Goal: Task Accomplishment & Management: Manage account settings

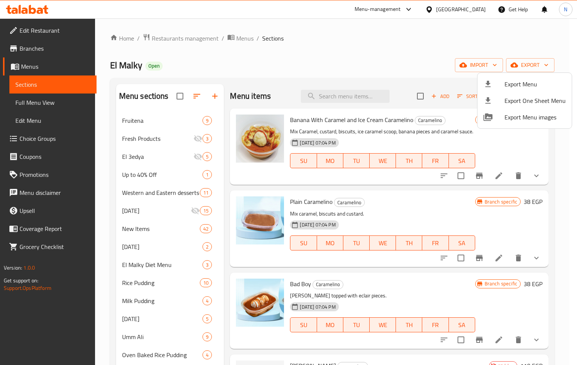
click at [211, 38] on div at bounding box center [288, 182] width 577 height 365
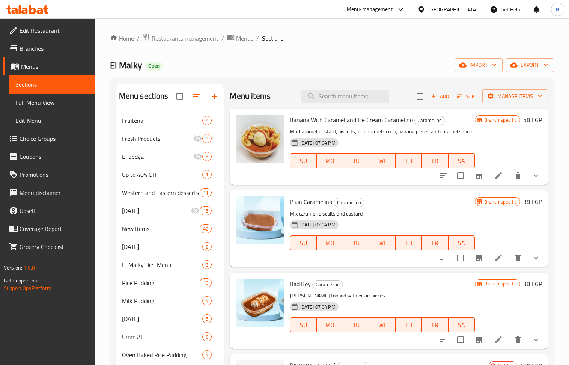
click at [205, 38] on span "Restaurants management" at bounding box center [185, 38] width 67 height 9
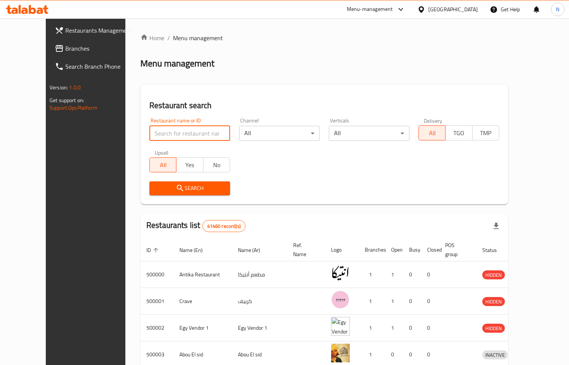
click at [172, 134] on input "search" at bounding box center [189, 133] width 81 height 15
paste input "704482"
type input "704482"
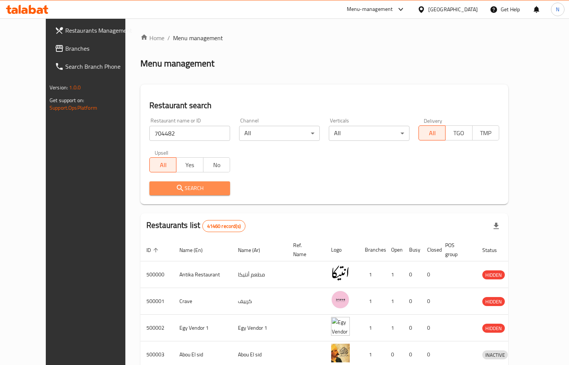
click at [155, 189] on span "Search" at bounding box center [189, 188] width 69 height 9
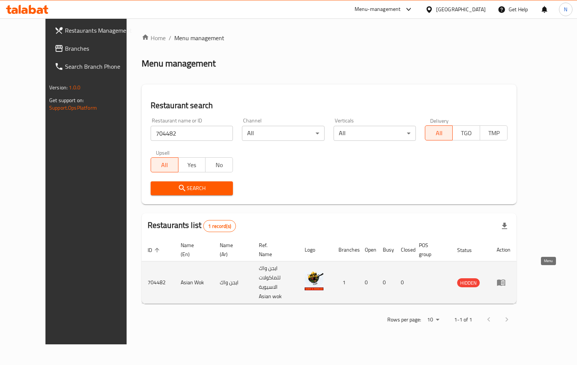
click at [505, 280] on icon "enhanced table" at bounding box center [501, 283] width 8 height 6
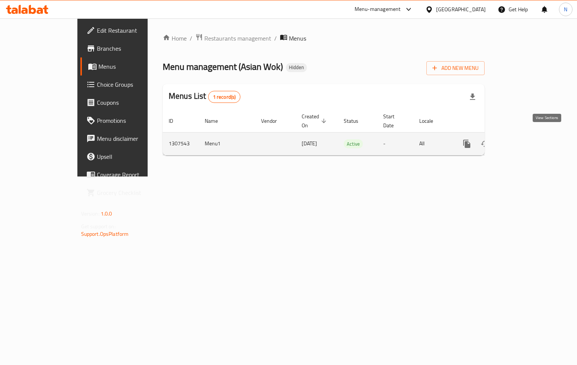
click at [530, 135] on link "enhanced table" at bounding box center [521, 144] width 18 height 18
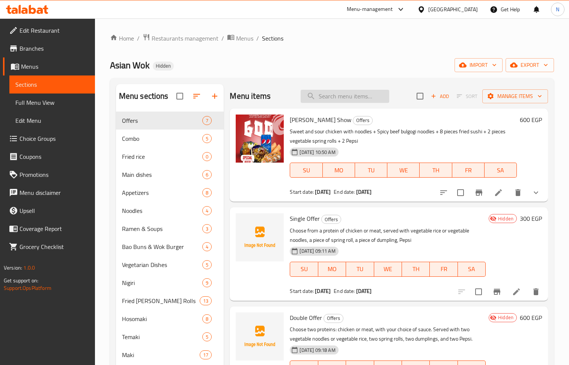
click at [354, 95] on input "search" at bounding box center [345, 96] width 89 height 13
paste input "عرض شين شونج"
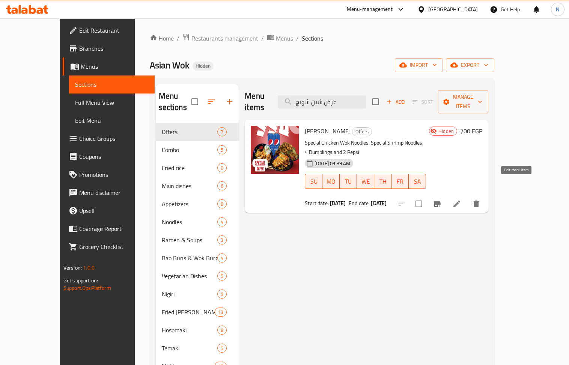
type input "عرض شين شونج"
click at [461, 199] on icon at bounding box center [456, 203] width 9 height 9
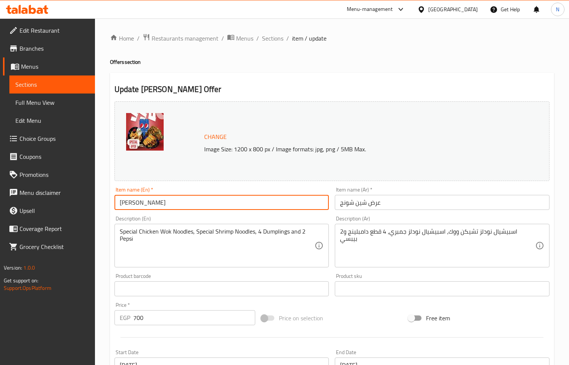
click at [217, 204] on input "Shin Chung Offer" at bounding box center [222, 202] width 215 height 15
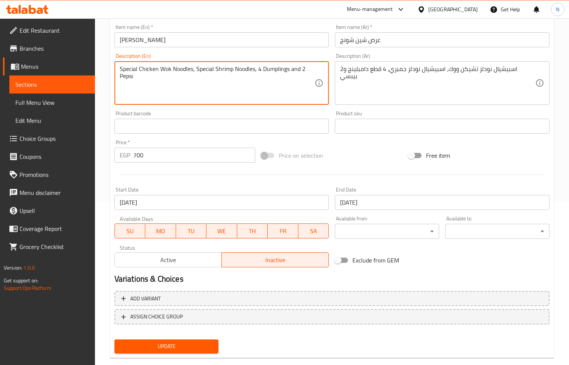
scroll to position [176, 0]
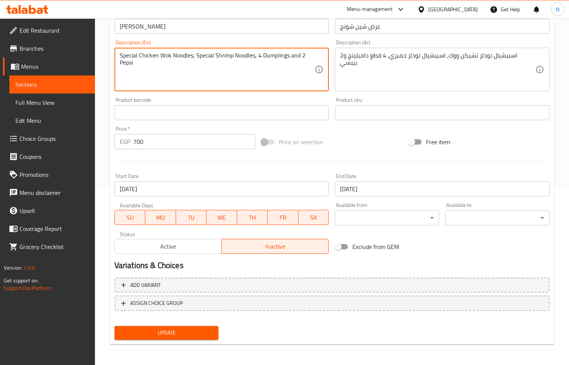
click at [170, 250] on span "Active" at bounding box center [168, 246] width 101 height 11
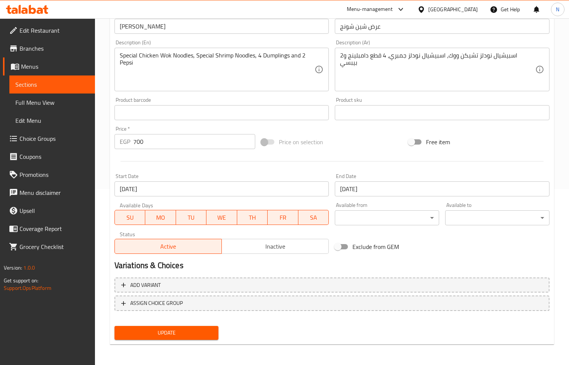
click at [190, 335] on span "Update" at bounding box center [167, 332] width 92 height 9
click at [55, 33] on span "Edit Restaurant" at bounding box center [54, 30] width 69 height 9
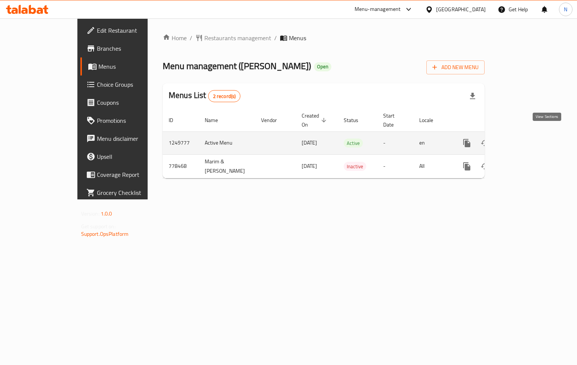
click at [525, 139] on icon "enhanced table" at bounding box center [520, 143] width 9 height 9
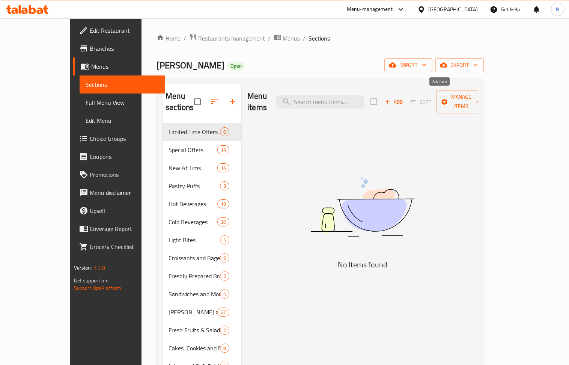
click at [391, 98] on icon "button" at bounding box center [387, 101] width 7 height 7
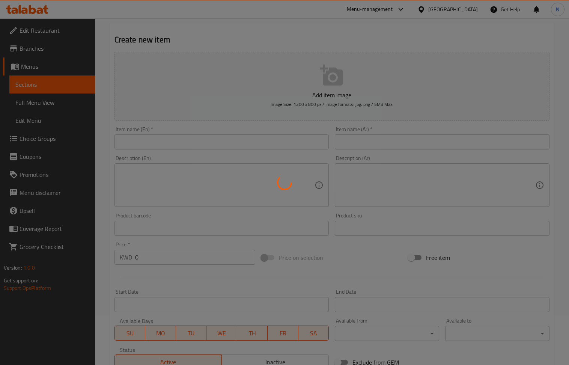
scroll to position [150, 0]
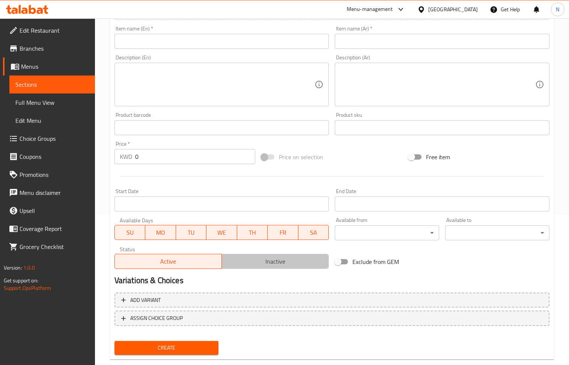
click at [269, 265] on span "Inactive" at bounding box center [275, 261] width 101 height 11
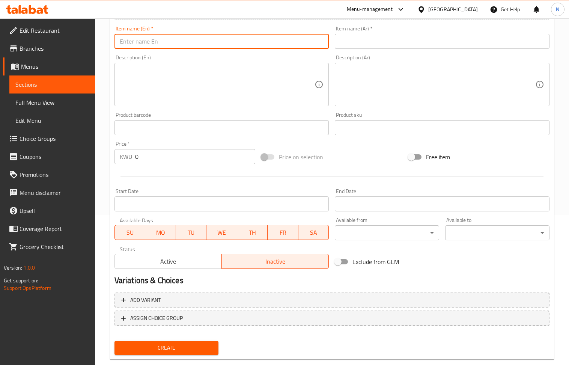
click at [167, 41] on input "text" at bounding box center [222, 41] width 215 height 15
paste input "Large Coffee with Free Triple Chocolate Cookie"
type input "Large Coffee with Free Triple Chocolate Cookie"
click at [381, 44] on input "text" at bounding box center [442, 41] width 215 height 15
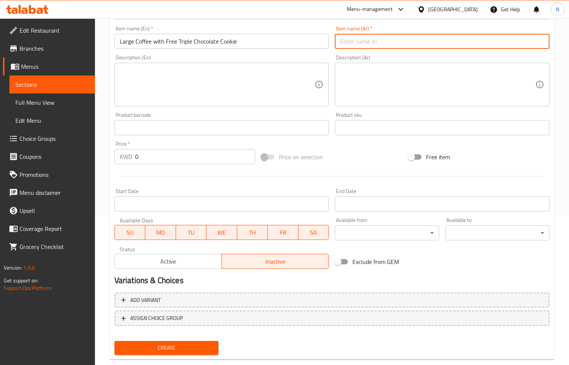
paste input "قهوة كبيرة مع بسكويت الشوكولاتة الثلاثية مجانًا"
type input "قهوة كبيرة مع بسكويت الشوكولاتة الثلاثية مجانًا"
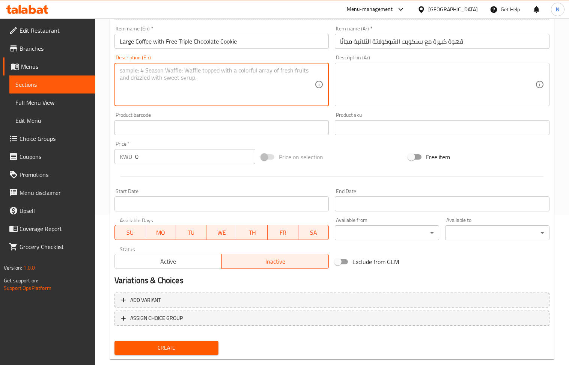
click at [148, 89] on textarea at bounding box center [217, 85] width 195 height 36
paste textarea "Enjoy a sweet treat on us! Buy any large coffee and get a free Triple Chocolate…"
type textarea "Enjoy a sweet treat on us! Buy any large coffee and get a free Triple Chocolate…"
click at [353, 81] on textarea at bounding box center [437, 85] width 195 height 36
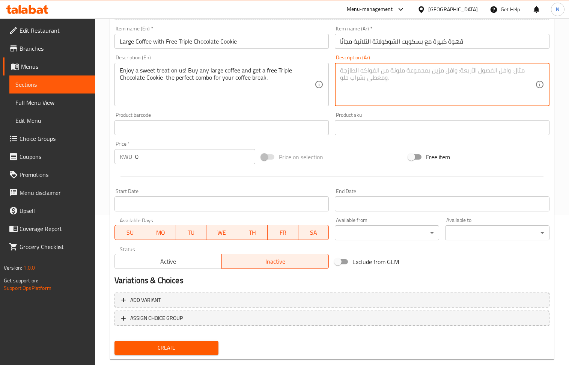
paste textarea "استمتعوا بحلوى لذيذة! اشترِ أي قهوة كبيرة و أحصل على كوكيز تريبل شوكلت مجانا ال…"
type textarea "استمتعوا بحلوى لذيذة! اشترِ أي قهوة كبيرة و أحصل على كوكيز تريبل شوكلت مجانا ال…"
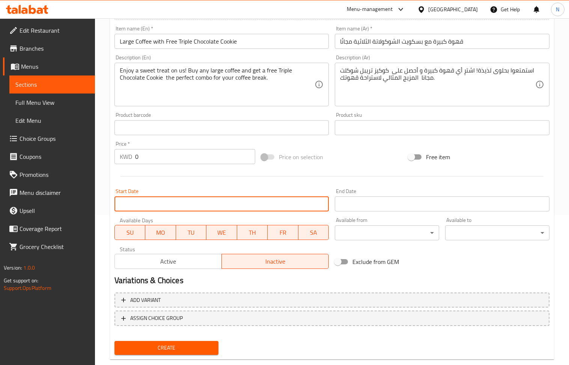
click at [230, 200] on input "Start Date" at bounding box center [222, 203] width 215 height 15
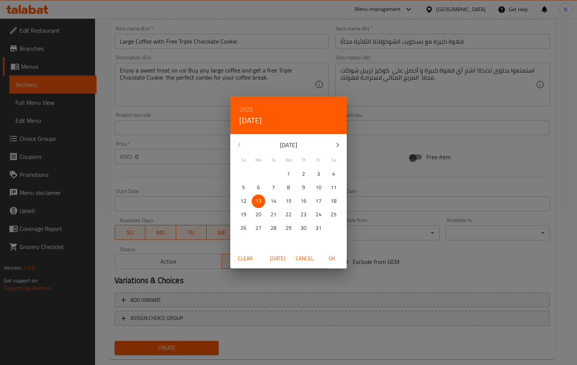
click at [275, 263] on span "[DATE]" at bounding box center [277, 258] width 18 height 9
click at [281, 257] on span "[DATE]" at bounding box center [277, 258] width 18 height 9
click at [330, 259] on span "OK" at bounding box center [332, 258] width 18 height 9
type input "13-10-2025"
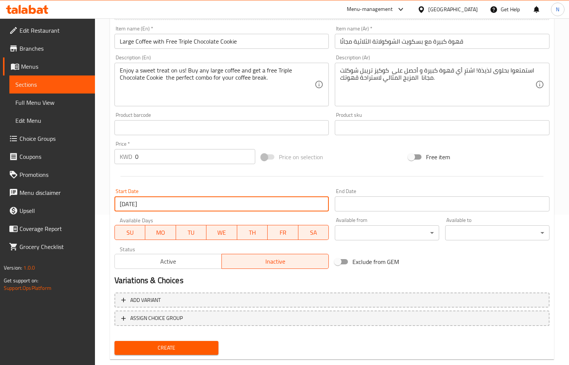
click at [406, 205] on input "Start Date" at bounding box center [442, 203] width 215 height 15
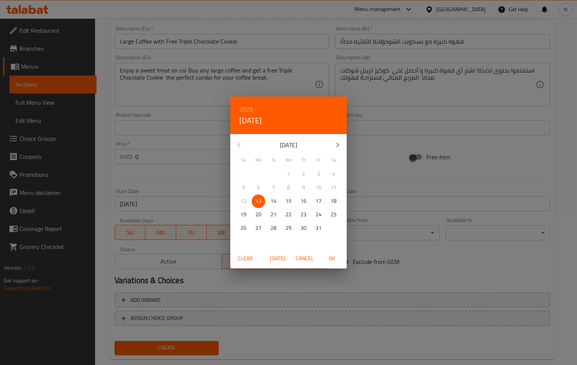
click at [343, 142] on button "button" at bounding box center [338, 145] width 18 height 18
click at [341, 142] on icon "button" at bounding box center [337, 144] width 9 height 9
click at [291, 225] on p "31" at bounding box center [288, 227] width 6 height 9
click at [335, 256] on span "OK" at bounding box center [332, 258] width 18 height 9
type input "[DATE]"
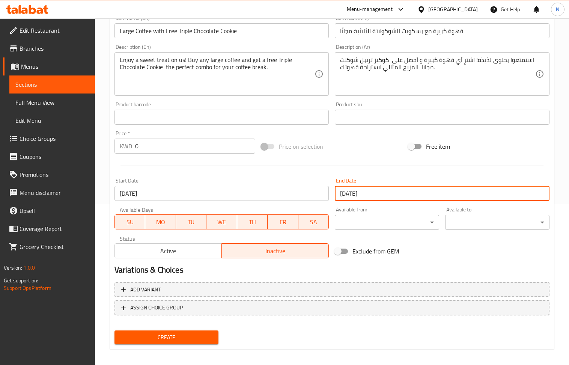
scroll to position [165, 0]
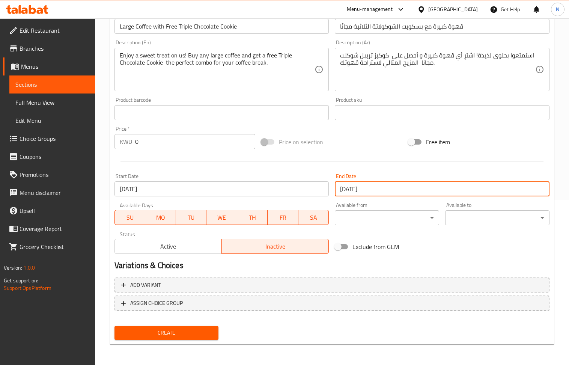
click at [167, 337] on span "Create" at bounding box center [167, 332] width 92 height 9
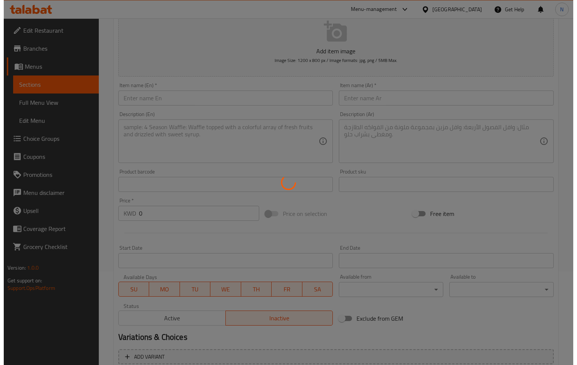
scroll to position [0, 0]
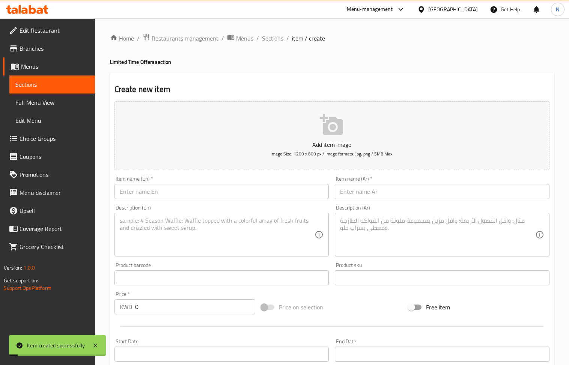
click at [271, 39] on span "Sections" at bounding box center [272, 38] width 21 height 9
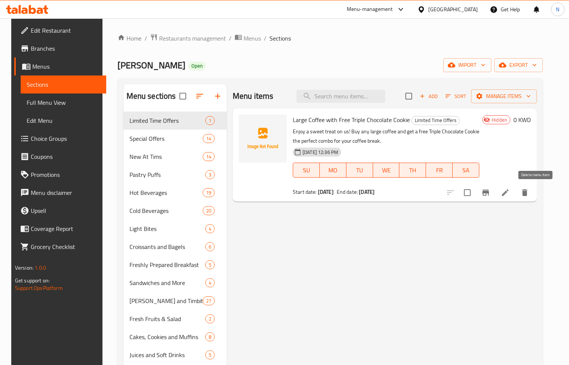
click at [528, 192] on icon "delete" at bounding box center [524, 192] width 5 height 7
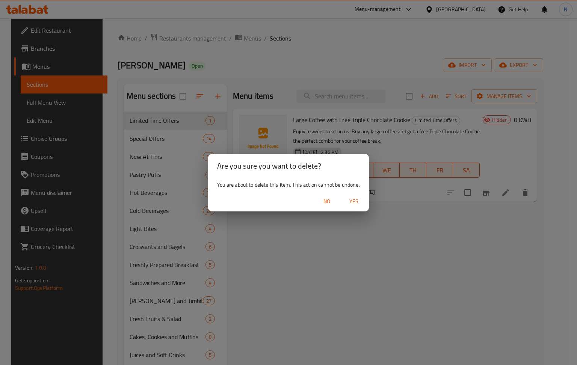
click at [354, 201] on span "Yes" at bounding box center [354, 201] width 18 height 9
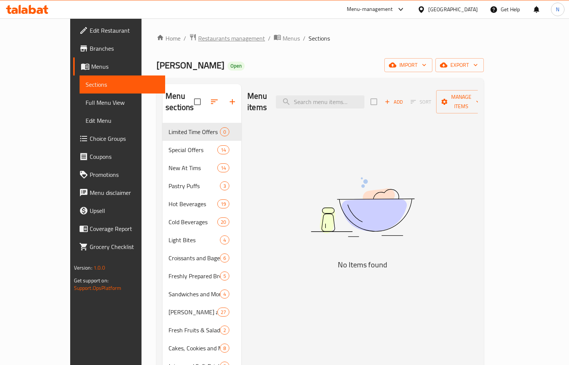
click at [198, 39] on span "Restaurants management" at bounding box center [231, 38] width 67 height 9
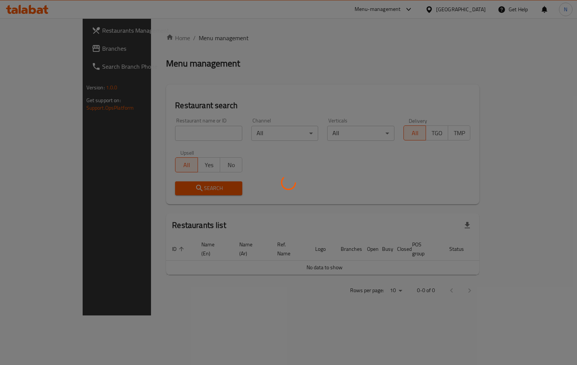
click at [484, 10] on div at bounding box center [288, 182] width 577 height 365
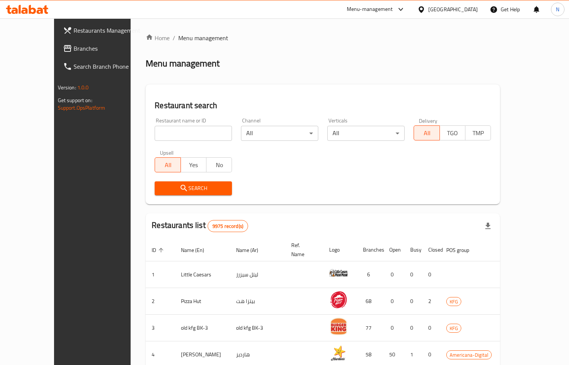
click at [472, 13] on div "Kuwait" at bounding box center [453, 9] width 50 height 8
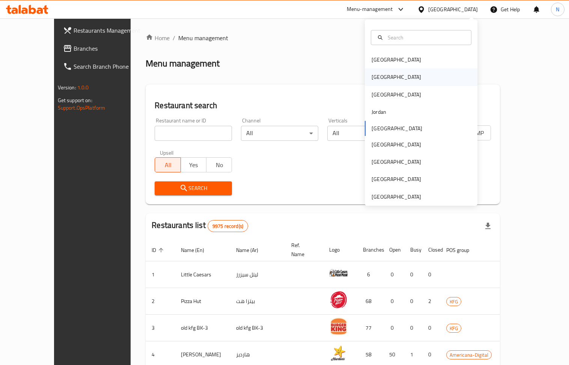
click at [396, 75] on div "[GEOGRAPHIC_DATA]" at bounding box center [421, 76] width 113 height 17
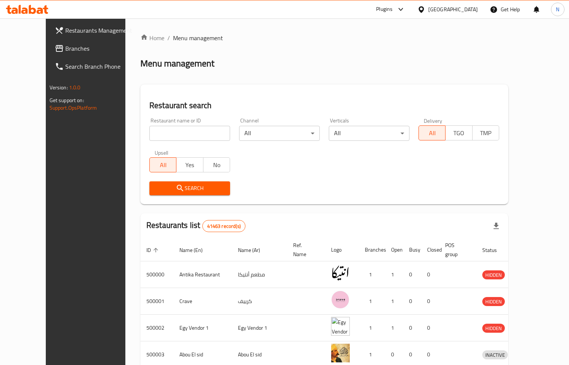
drag, startPoint x: 191, startPoint y: 134, endPoint x: 182, endPoint y: 139, distance: 9.7
click at [191, 134] on input "search" at bounding box center [189, 133] width 81 height 15
paste input "665386"
type input "665386"
click at [155, 191] on span "Search" at bounding box center [189, 188] width 69 height 9
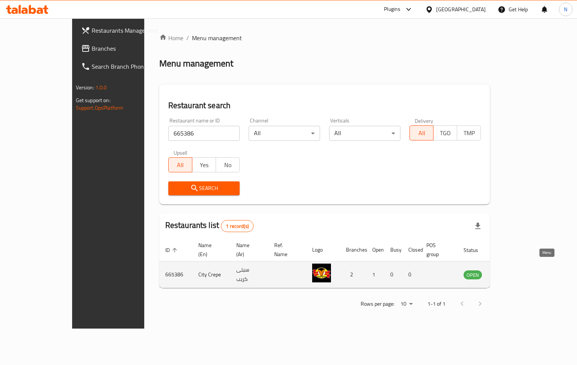
click at [512, 270] on icon "enhanced table" at bounding box center [507, 274] width 9 height 9
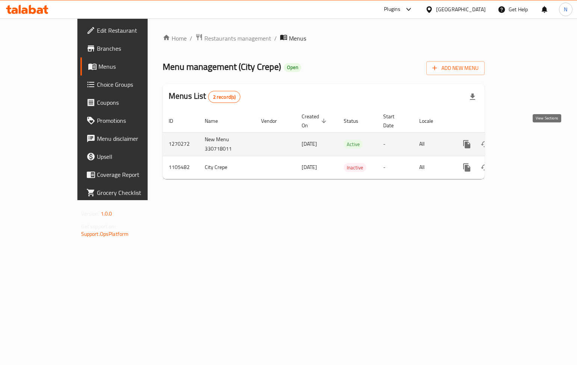
click at [524, 141] on icon "enhanced table" at bounding box center [520, 144] width 7 height 7
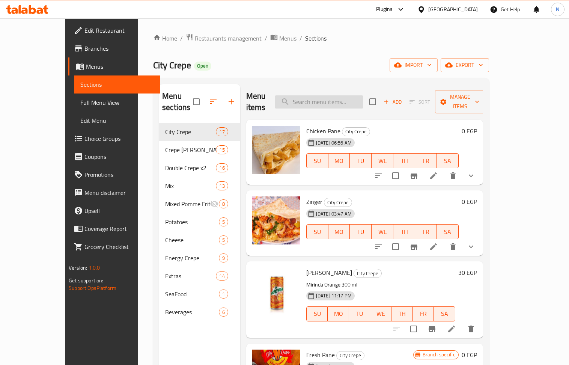
click at [342, 98] on input "search" at bounding box center [319, 101] width 89 height 13
paste input "عرض السنجل"
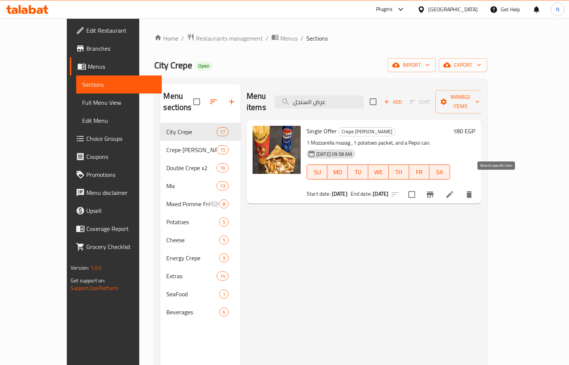
click at [434, 192] on icon "Branch-specific-item" at bounding box center [430, 195] width 7 height 6
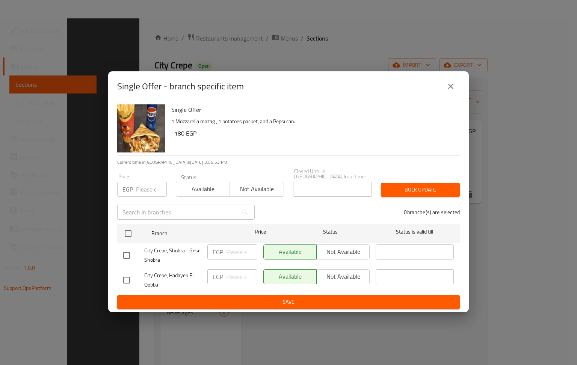
scroll to position [106, 0]
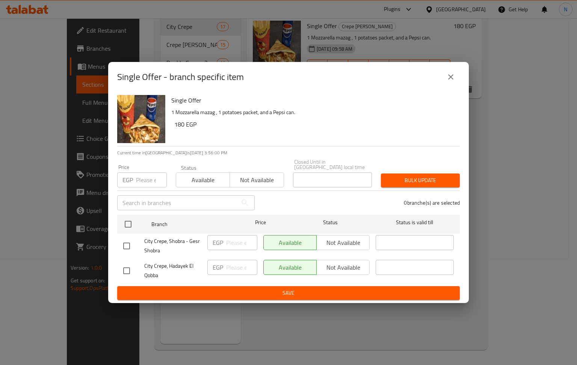
click at [452, 80] on icon "close" at bounding box center [450, 76] width 5 height 5
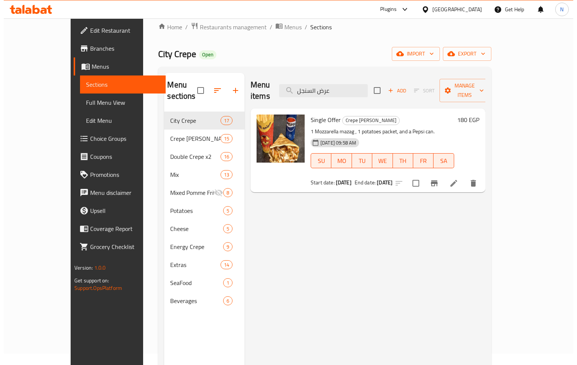
scroll to position [5, 0]
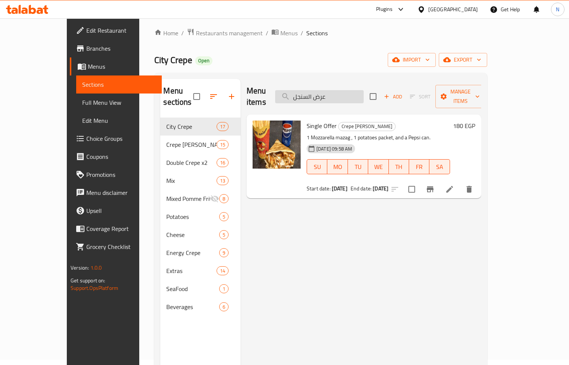
click at [352, 90] on input "عرض السنجل" at bounding box center [319, 96] width 89 height 13
paste input "وحوش"
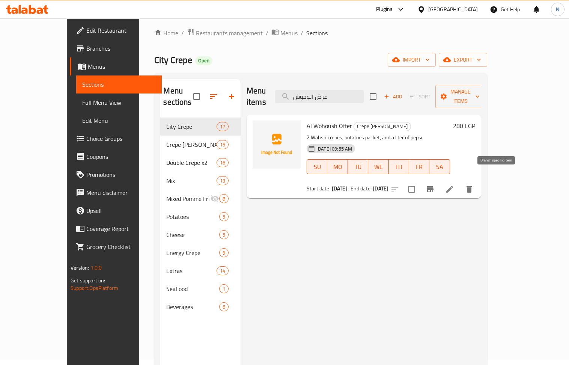
click at [434, 186] on icon "Branch-specific-item" at bounding box center [430, 189] width 7 height 6
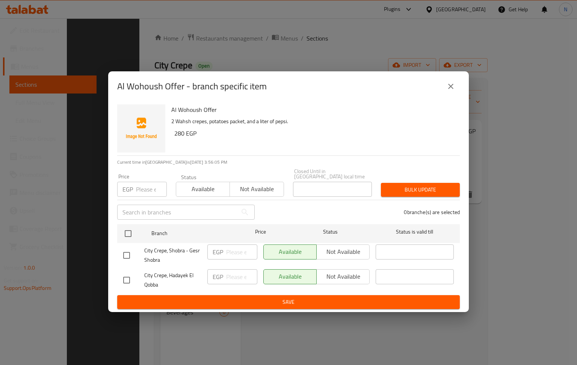
scroll to position [106, 0]
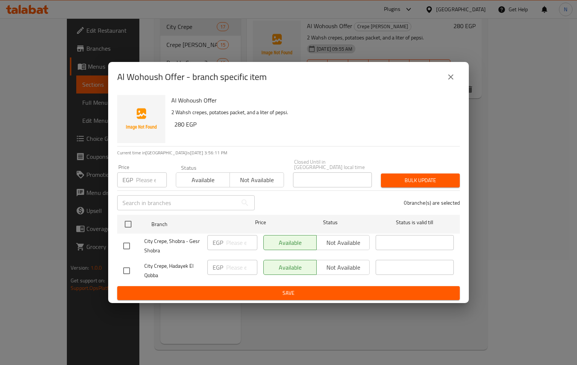
click at [454, 75] on icon "close" at bounding box center [450, 76] width 9 height 9
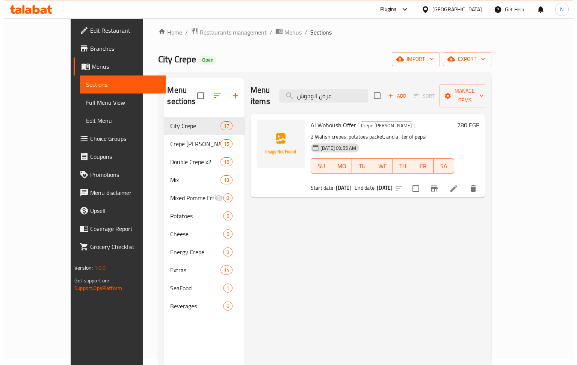
scroll to position [5, 0]
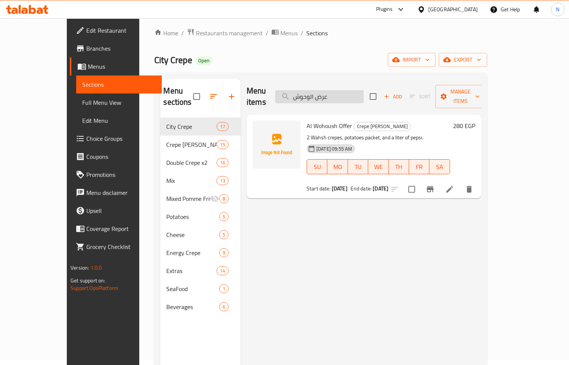
click at [341, 92] on input "عرض الوحوش" at bounding box center [319, 96] width 89 height 13
paste input "شلة"
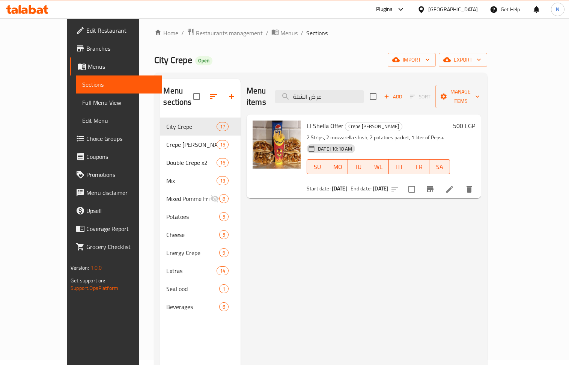
click at [435, 185] on icon "Branch-specific-item" at bounding box center [430, 189] width 9 height 9
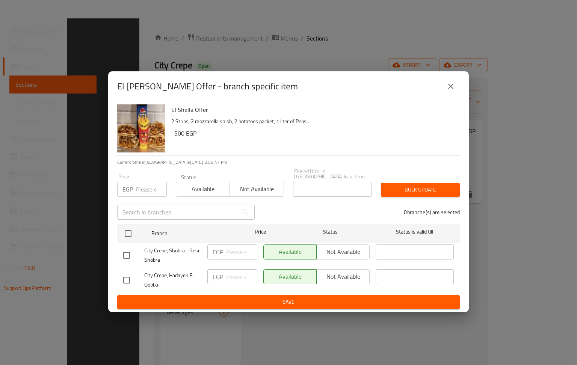
scroll to position [106, 0]
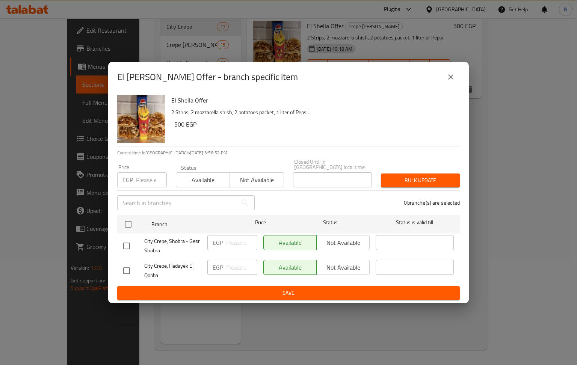
click at [453, 85] on button "close" at bounding box center [451, 77] width 18 height 18
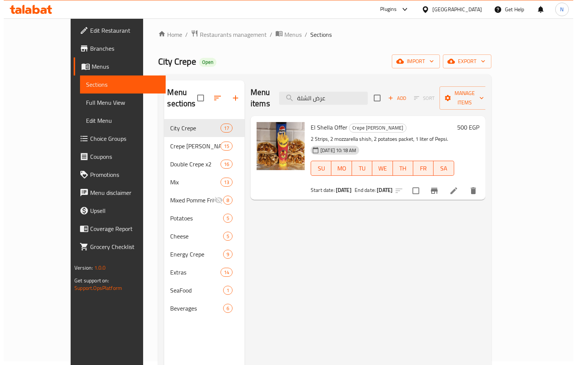
scroll to position [0, 0]
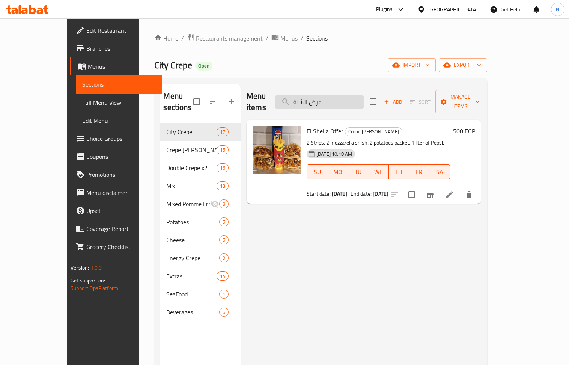
click at [352, 100] on input "عرض الشلة" at bounding box center [319, 101] width 89 height 13
paste input "نجوم"
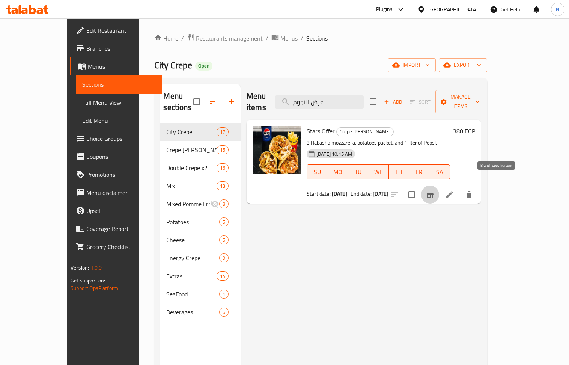
click at [439, 186] on button "Branch-specific-item" at bounding box center [430, 195] width 18 height 18
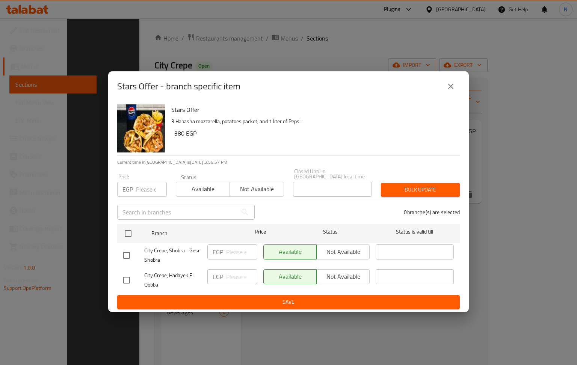
scroll to position [106, 0]
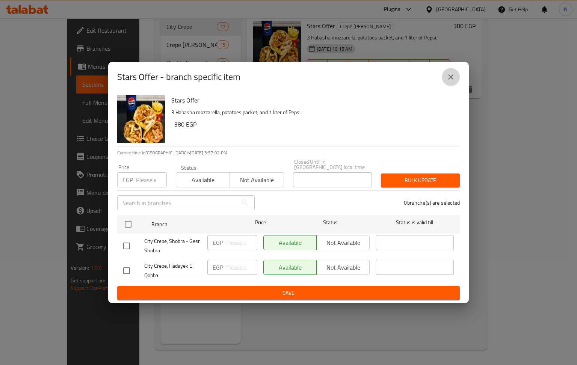
click at [454, 78] on icon "close" at bounding box center [450, 76] width 9 height 9
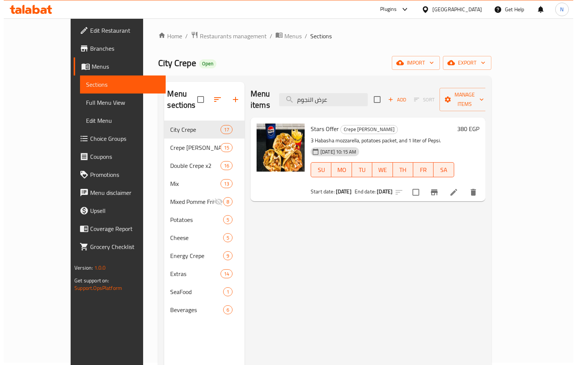
scroll to position [0, 0]
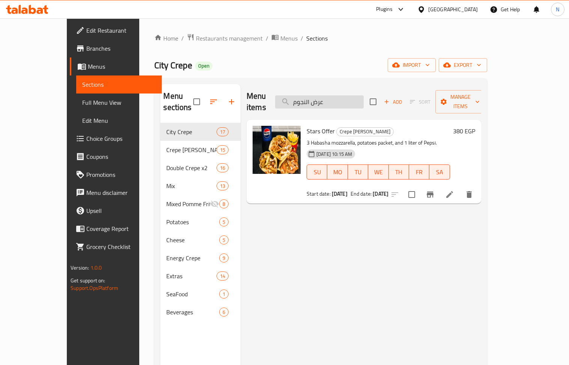
click at [356, 101] on input "عرض النجوم" at bounding box center [319, 101] width 89 height 13
click at [355, 101] on input "عرض النجوم" at bounding box center [319, 101] width 89 height 13
paste input "صحبة"
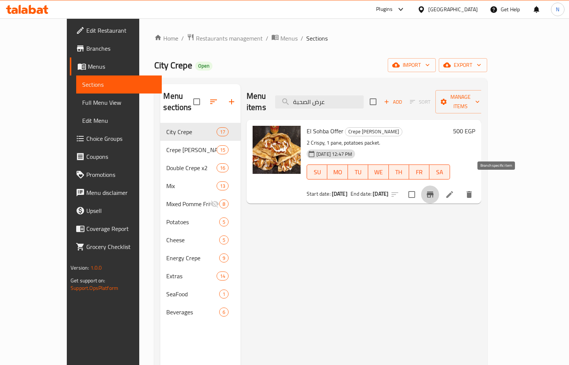
click at [435, 190] on icon "Branch-specific-item" at bounding box center [430, 194] width 9 height 9
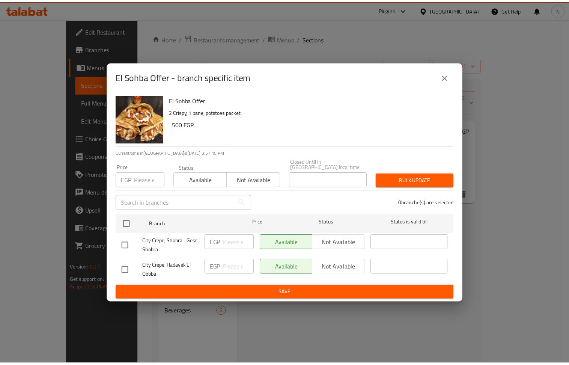
scroll to position [106, 0]
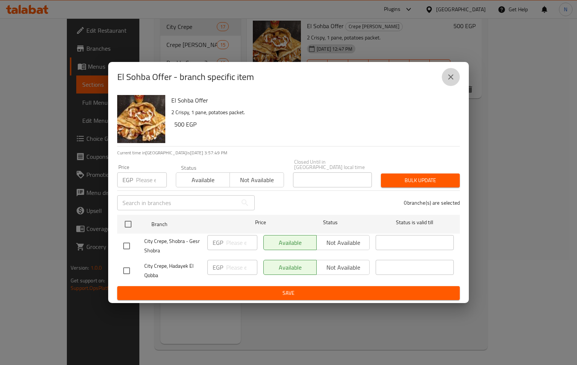
click at [454, 85] on button "close" at bounding box center [451, 77] width 18 height 18
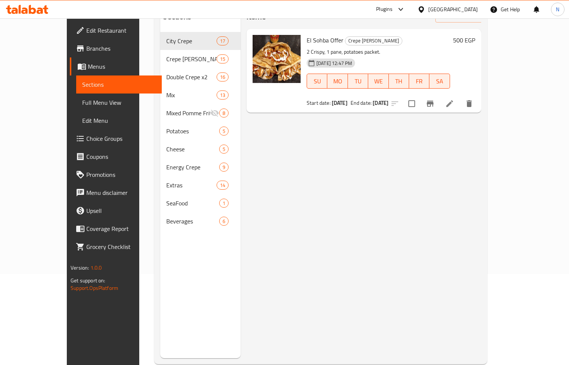
scroll to position [0, 0]
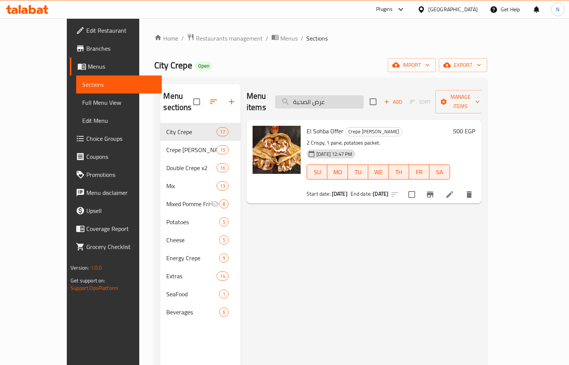
click at [343, 95] on input "عرض الصحبة" at bounding box center [319, 101] width 89 height 13
paste input "وحوش"
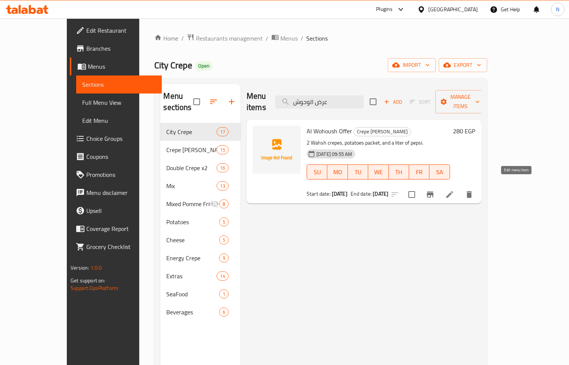
type input "عرض الوحوش"
click at [454, 190] on icon at bounding box center [449, 194] width 9 height 9
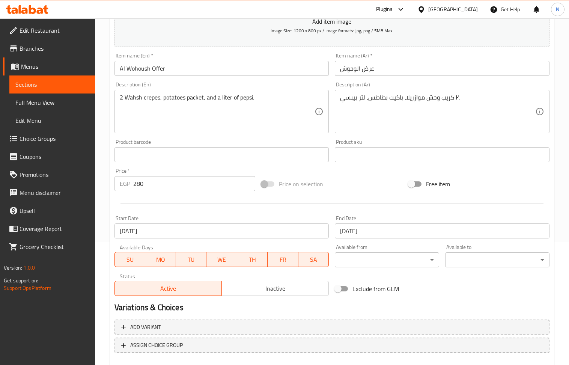
scroll to position [165, 0]
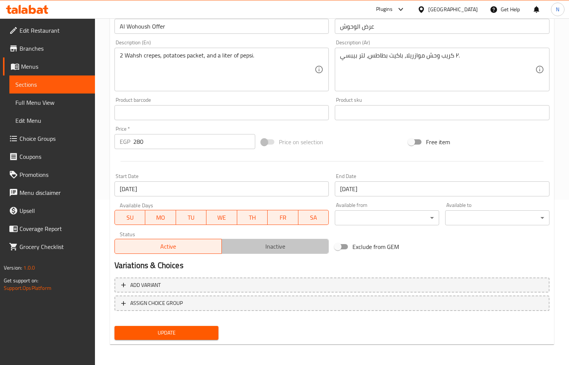
click at [274, 245] on span "Inactive" at bounding box center [275, 246] width 101 height 11
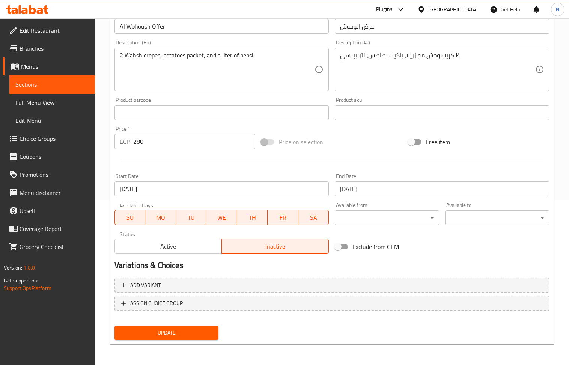
click at [199, 333] on span "Update" at bounding box center [167, 332] width 92 height 9
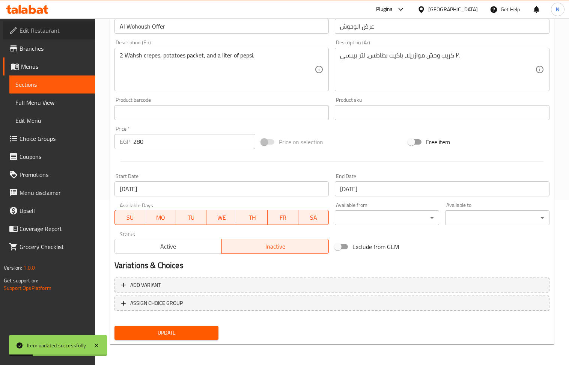
click at [57, 32] on span "Edit Restaurant" at bounding box center [54, 30] width 69 height 9
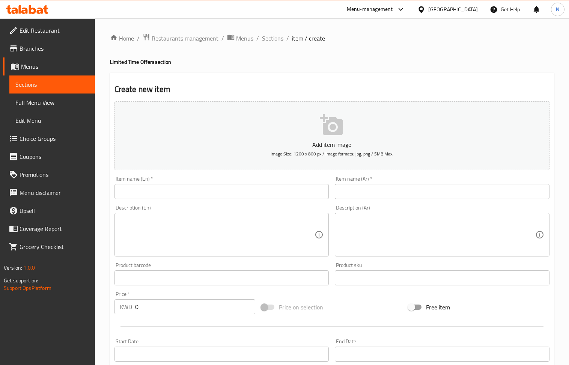
click at [52, 140] on span "Choice Groups" at bounding box center [54, 138] width 69 height 9
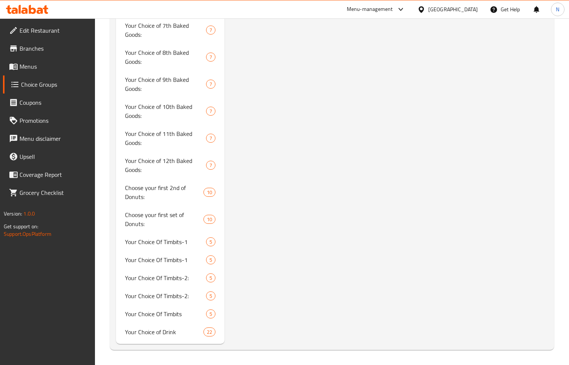
scroll to position [3072, 0]
click at [173, 339] on div "Your Choice of Drink 22" at bounding box center [170, 332] width 109 height 18
type input "Your Choice of Drink"
type input "اختيارك من الشراب"
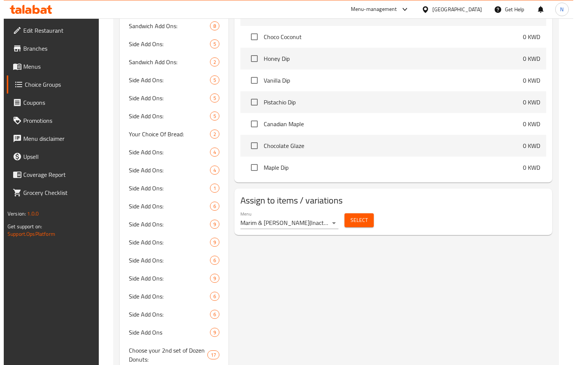
scroll to position [935, 0]
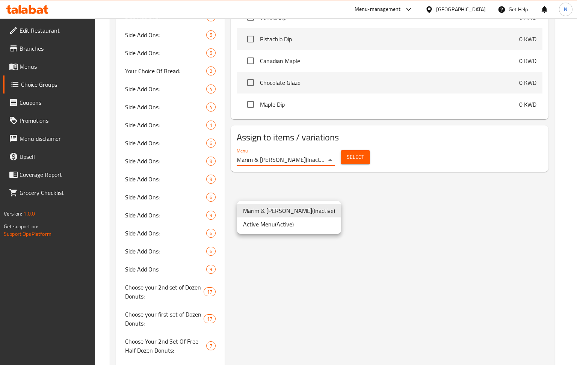
click at [319, 228] on li "Active Menu ( Active )" at bounding box center [289, 224] width 104 height 14
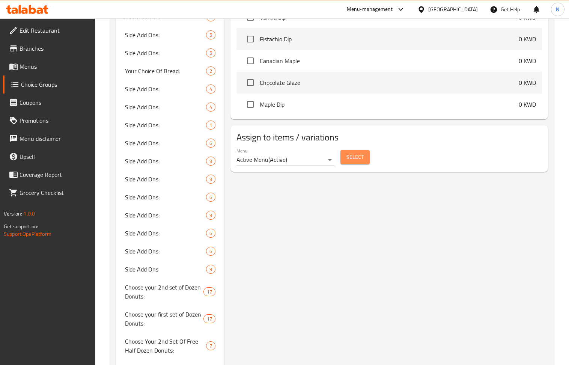
click at [349, 162] on span "Select" at bounding box center [355, 156] width 17 height 9
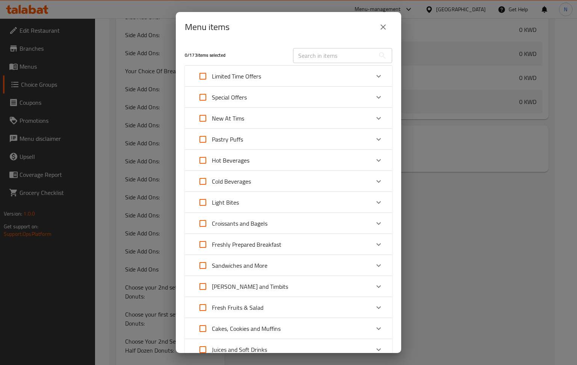
click at [284, 73] on div "Limited Time Offers" at bounding box center [282, 76] width 176 height 18
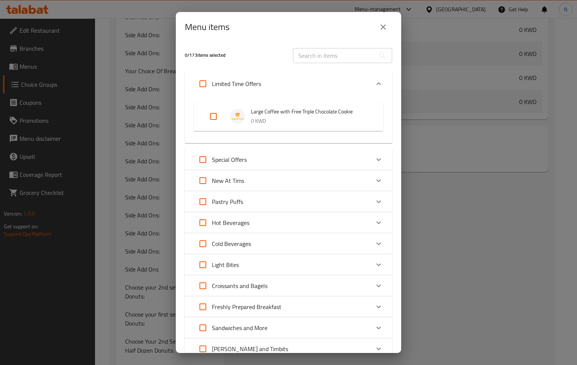
click at [212, 114] on input "Expand" at bounding box center [213, 116] width 18 height 18
checkbox input "true"
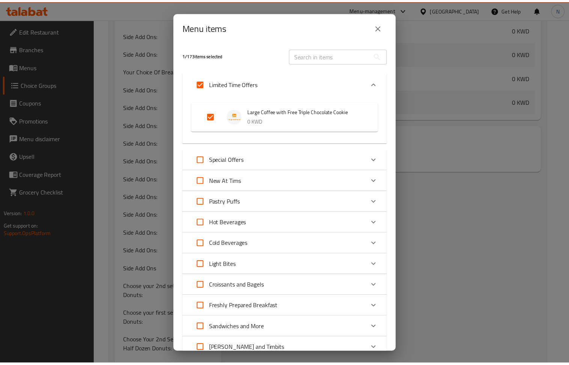
scroll to position [185, 0]
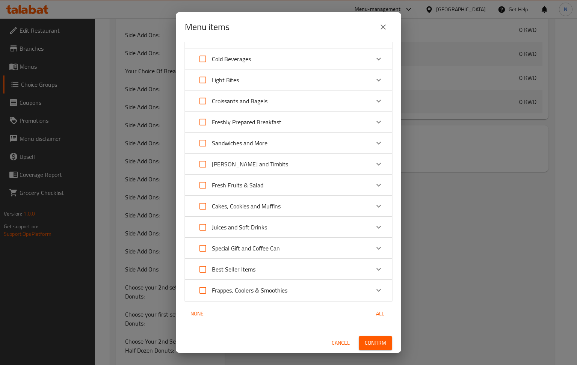
click at [367, 343] on span "Confirm" at bounding box center [375, 342] width 21 height 9
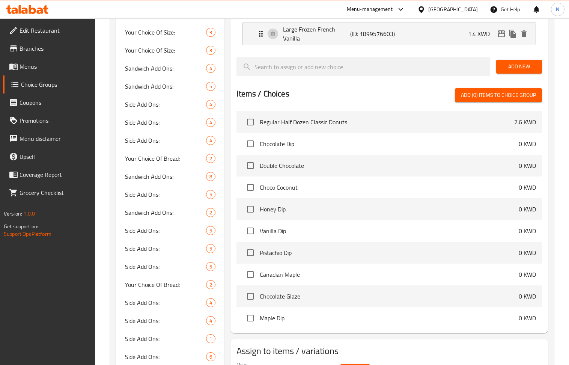
scroll to position [0, 0]
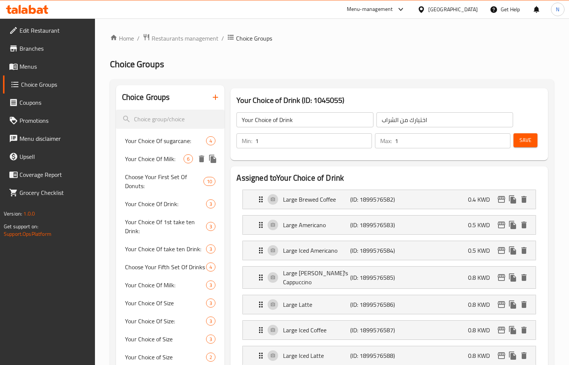
click at [176, 161] on span "Your Choice Of Milk:" at bounding box center [154, 158] width 59 height 9
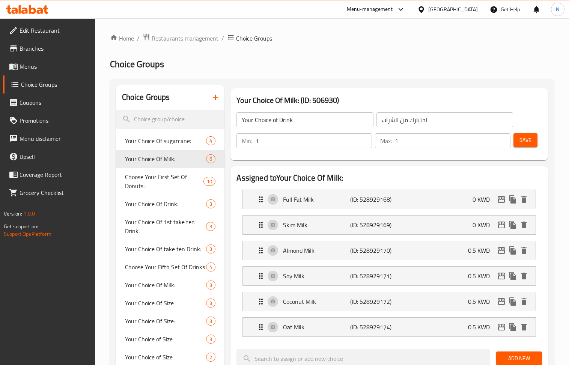
type input "Your Choice Of Milk:"
type input "إختيارك من الحليب:"
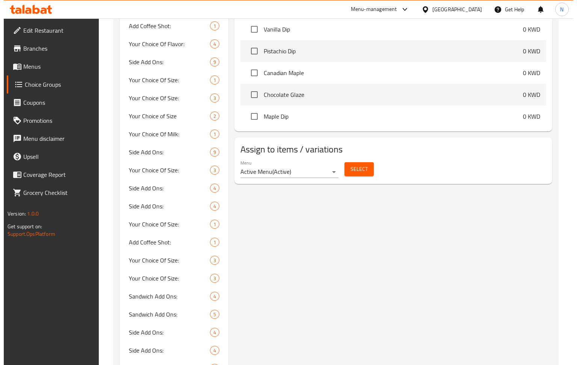
scroll to position [501, 0]
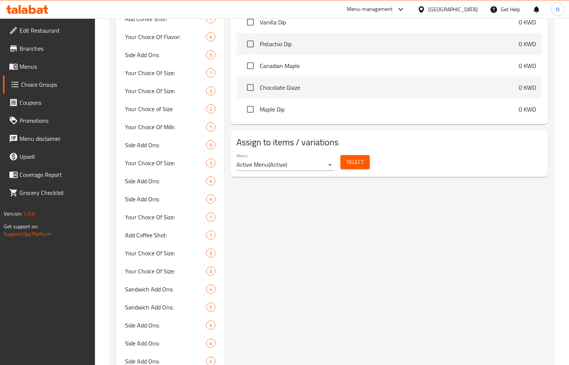
click at [348, 166] on span "Select" at bounding box center [355, 161] width 17 height 9
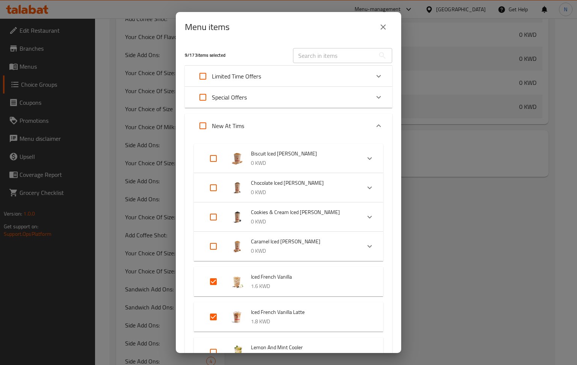
click at [259, 76] on p "Limited Time Offers" at bounding box center [236, 76] width 49 height 9
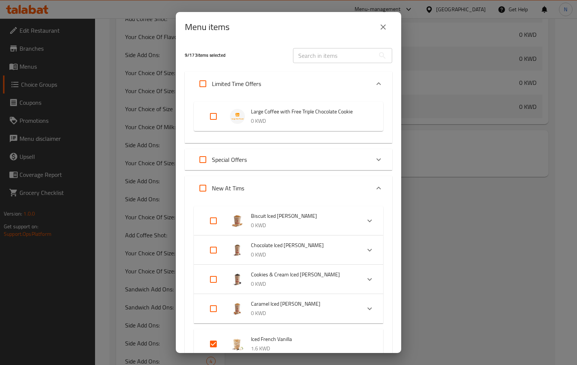
click at [215, 114] on input "Expand" at bounding box center [213, 116] width 18 height 18
checkbox input "true"
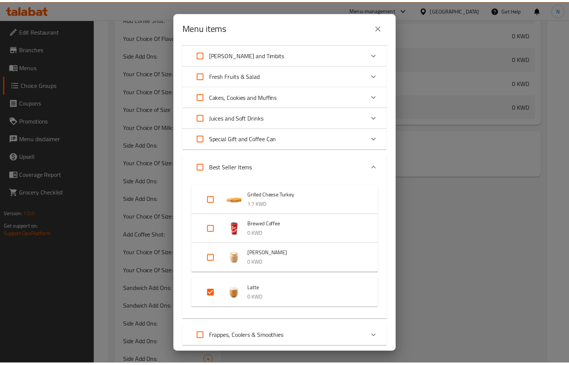
scroll to position [2046, 0]
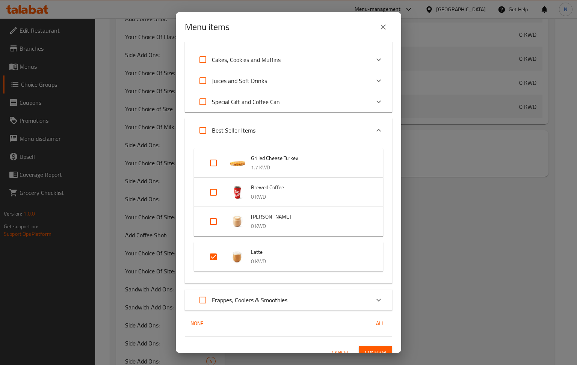
click at [379, 346] on button "Confirm" at bounding box center [375, 353] width 33 height 14
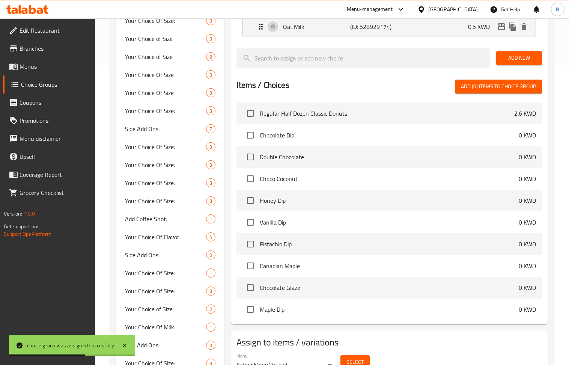
scroll to position [50, 0]
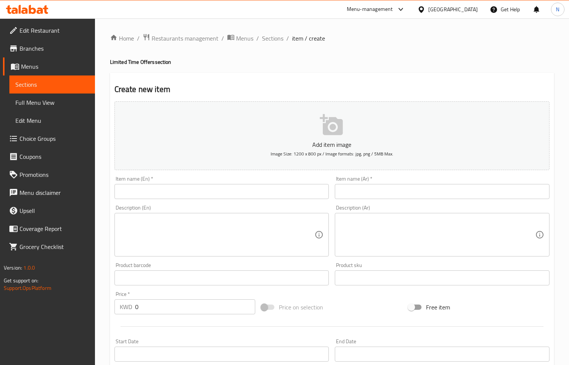
click at [271, 37] on span "Sections" at bounding box center [272, 38] width 21 height 9
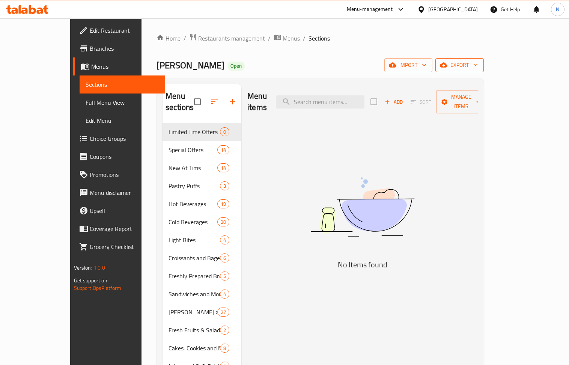
click at [478, 68] on span "export" at bounding box center [460, 64] width 36 height 9
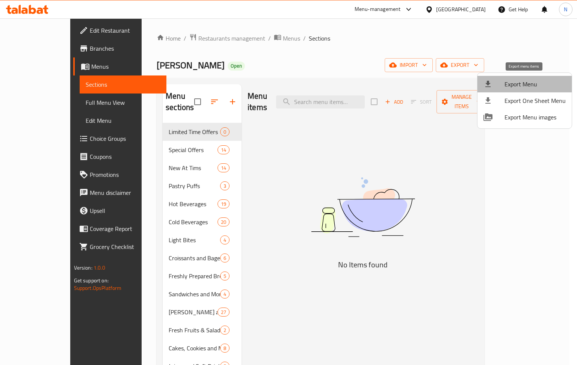
click at [532, 82] on span "Export Menu" at bounding box center [534, 84] width 61 height 9
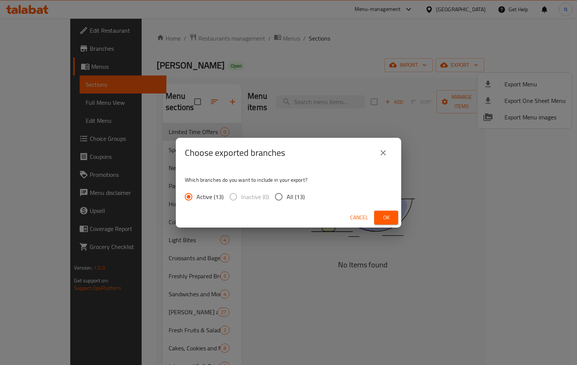
click at [404, 220] on div "Choose exported branches Which branches do you want to include in your export? …" at bounding box center [288, 182] width 577 height 365
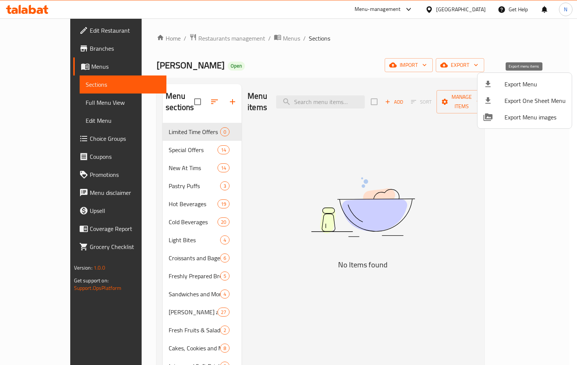
click at [537, 84] on span "Export Menu" at bounding box center [534, 84] width 61 height 9
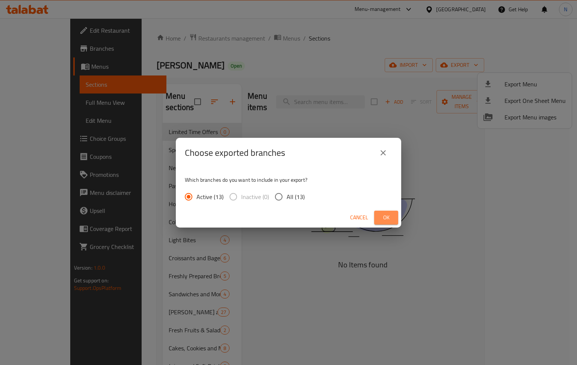
click at [382, 220] on span "Ok" at bounding box center [386, 217] width 12 height 9
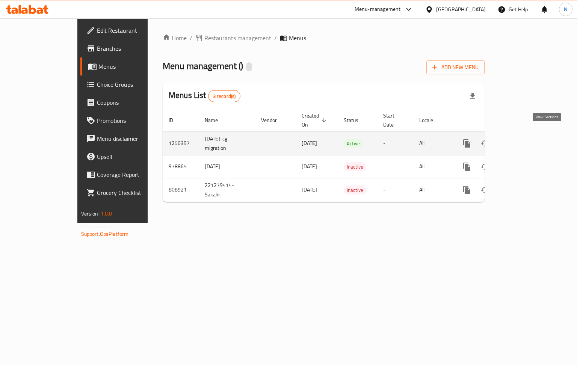
click at [525, 139] on icon "enhanced table" at bounding box center [520, 143] width 9 height 9
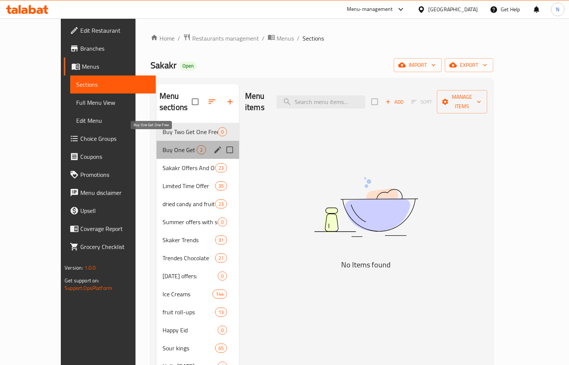
click at [167, 145] on span "Buy One Get One Free" at bounding box center [180, 149] width 34 height 9
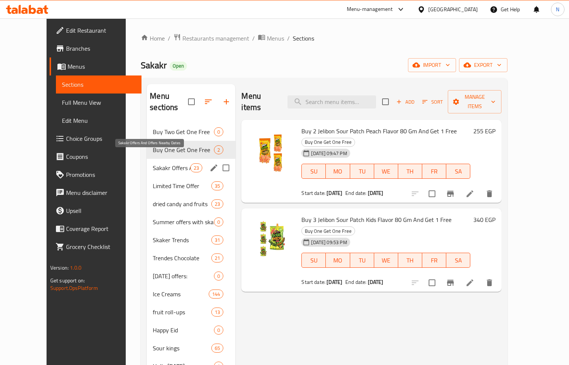
click at [161, 163] on span "Sakakr Offers And Offers Nearby Dates" at bounding box center [172, 167] width 38 height 9
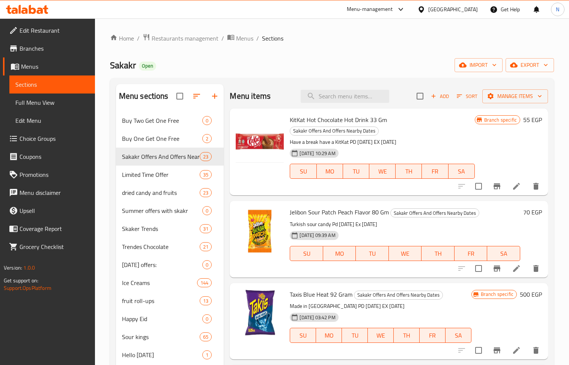
click at [334, 89] on div "Menu items Add Sort Manage items" at bounding box center [389, 96] width 318 height 24
click at [340, 100] on input "search" at bounding box center [345, 96] width 89 height 13
paste input "ليز ستاكس بنكهة الشيدر 156جرام"
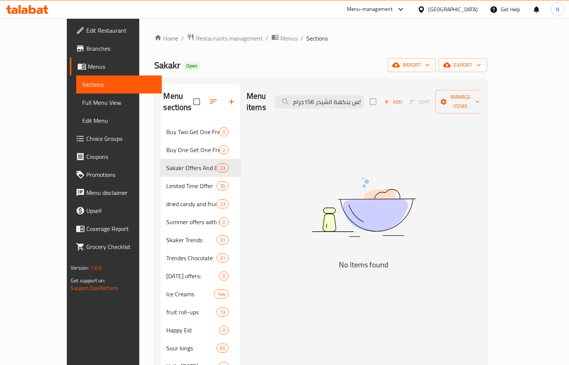
drag, startPoint x: 377, startPoint y: 98, endPoint x: 288, endPoint y: 98, distance: 88.6
click at [288, 98] on div "Menu items ليز ستاكس بنكهة الشيدر 156جرام Add Sort Manage items" at bounding box center [364, 102] width 235 height 36
click at [322, 95] on input "ليز ستاكس بنكهة الشيدر 156جرام" at bounding box center [319, 101] width 89 height 13
click at [323, 95] on input "ليز ستاكس بنكهة الشيدر 156جرام" at bounding box center [319, 101] width 89 height 13
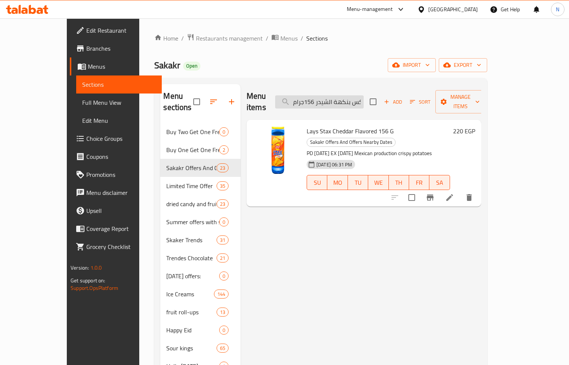
click at [351, 95] on input "ليز ستاكس بنكهة الشيدر 156جرام" at bounding box center [319, 101] width 89 height 13
paste input "ينتوس بيور فريش 30ج"
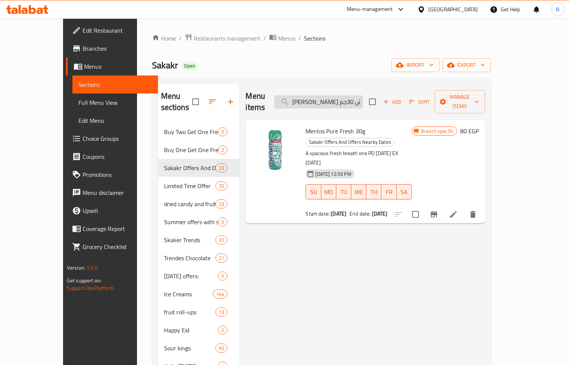
click at [357, 97] on input "[PERSON_NAME] فريش 30جم" at bounding box center [318, 101] width 89 height 13
paste input "وكيز لوفيتا كلاسيك الفول السوداني 150 جرا"
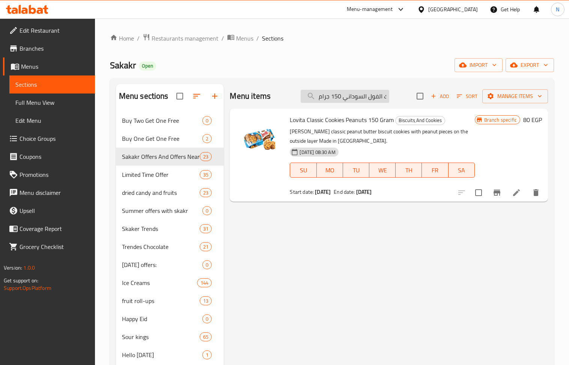
click at [374, 93] on input "كوكيز لوفيتا كلاسيك الفول السوداني 150 جرام" at bounding box center [345, 96] width 89 height 13
paste input "ساور دروب بين جام بنكهة فاكهة التوت الازرق 55"
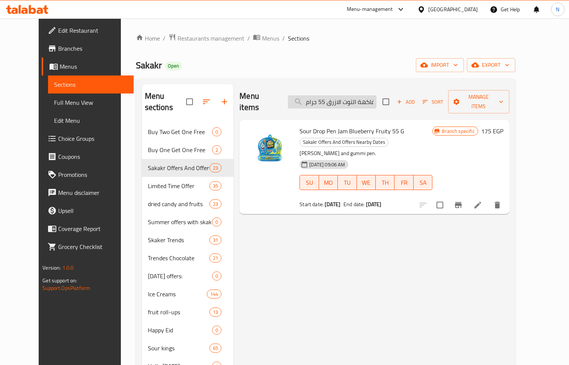
click at [340, 95] on input "ساور دروب بين جام بنكهة فاكهة التوت الازرق 55 جرام" at bounding box center [332, 101] width 89 height 13
paste input "كيتلز تروبيكال 136"
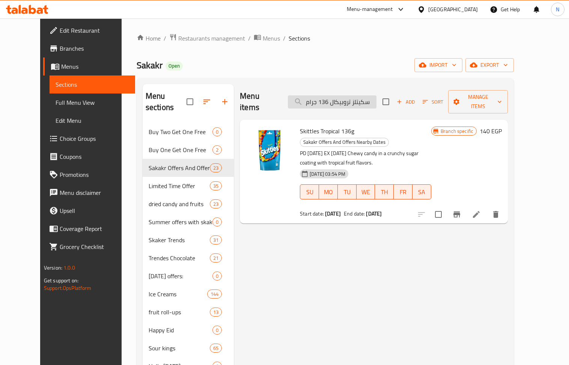
click at [364, 95] on input "سكيتلز تروبيكال 136 جرام" at bounding box center [332, 101] width 89 height 13
click at [363, 95] on input "سكيتلز تروبيكال 136 جرام" at bounding box center [332, 101] width 89 height 13
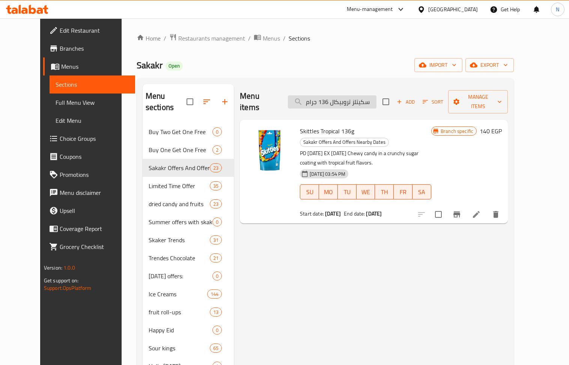
click at [363, 95] on input "سكيتلز تروبيكال 136 جرام" at bounding box center [332, 101] width 89 height 13
click at [352, 100] on input "سكيتلز تروبيكال 136 جرام" at bounding box center [332, 101] width 89 height 13
paste input "مينتوس بيور فريش 30ج"
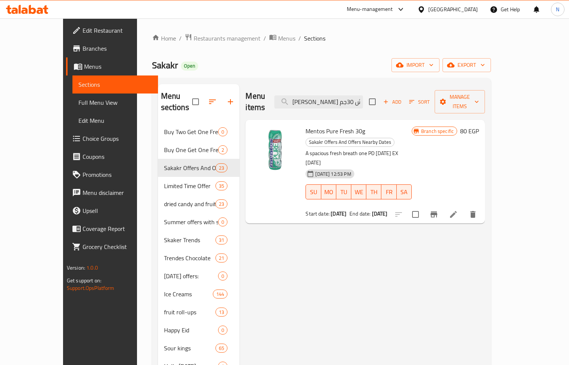
click at [313, 125] on span "Mentos Pure Fresh 30g" at bounding box center [336, 130] width 60 height 11
copy h6 "Mentos Pure Fresh 30g"
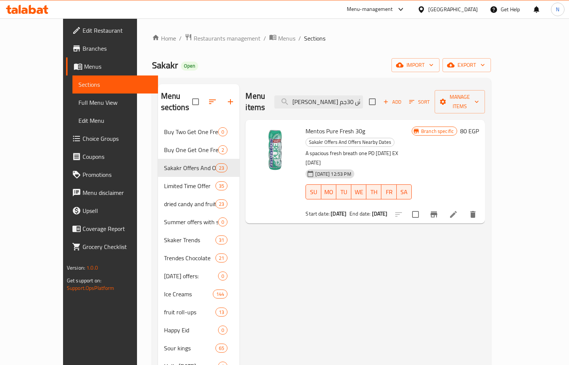
click at [152, 68] on span "Sakakr" at bounding box center [165, 65] width 26 height 17
copy span "Sakakr"
click at [363, 95] on input "مينتوس بيور فريش 30جم" at bounding box center [318, 101] width 89 height 13
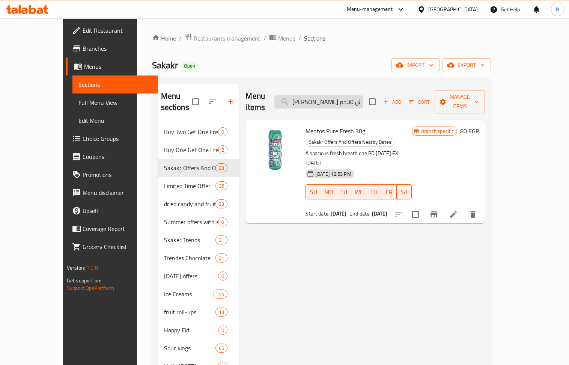
click at [363, 95] on input "مينتوس بيور فريش 30جم" at bounding box center [318, 101] width 89 height 13
paste input "وكيز لوفيتا كلاسيك الفول السوداني 150 جرا"
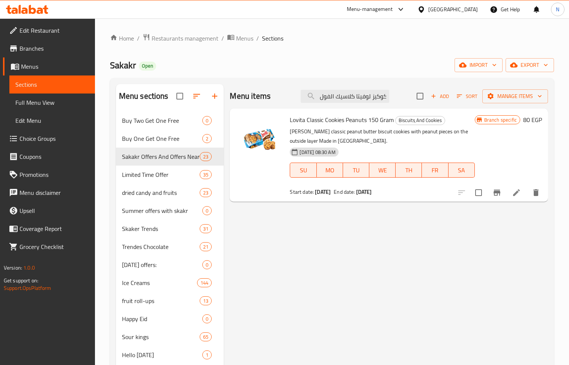
click at [323, 119] on span "Lovita Classic Cookies Peanuts 150 Gram" at bounding box center [342, 119] width 104 height 11
copy h6 "Lovita Classic Cookies Peanuts 150 Gram"
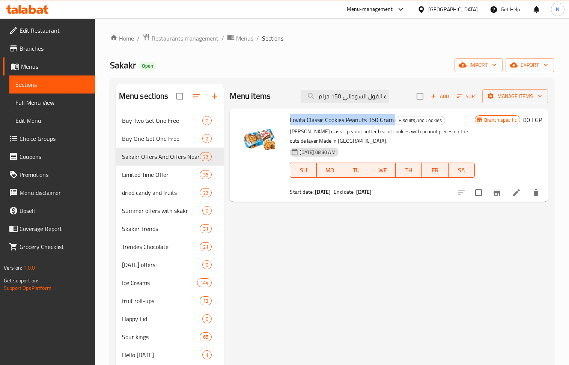
click at [501, 195] on icon "Branch-specific-item" at bounding box center [497, 192] width 9 height 9
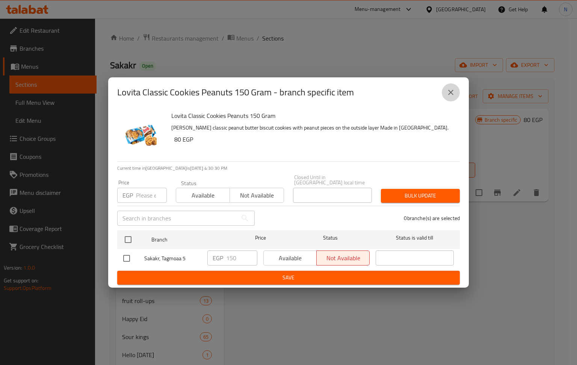
click at [452, 97] on icon "close" at bounding box center [450, 92] width 9 height 9
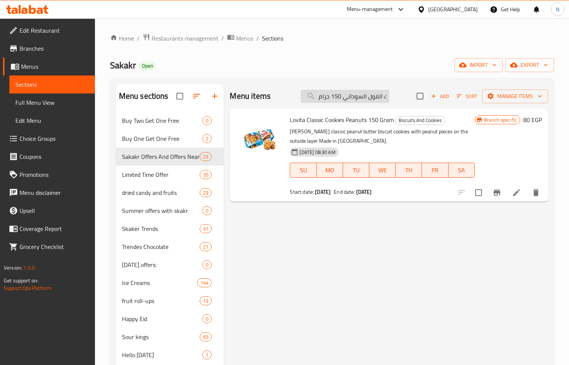
click at [362, 95] on input "كوكيز لوفيتا كلاسيك الفول السوداني 150 جرام" at bounding box center [345, 96] width 89 height 13
paste input "ساور دروب بين جام بنكهة فاكهة التوت الازرق 55"
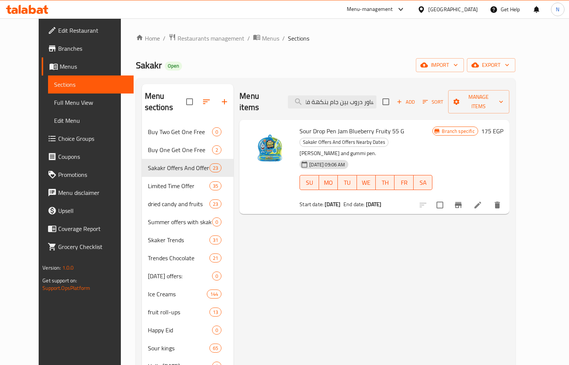
click at [348, 125] on span "Sour Drop Pen Jam Blueberry Fruity 55 G" at bounding box center [352, 130] width 105 height 11
copy h6 "Sour Drop Pen Jam Blueberry Fruity 55 G"
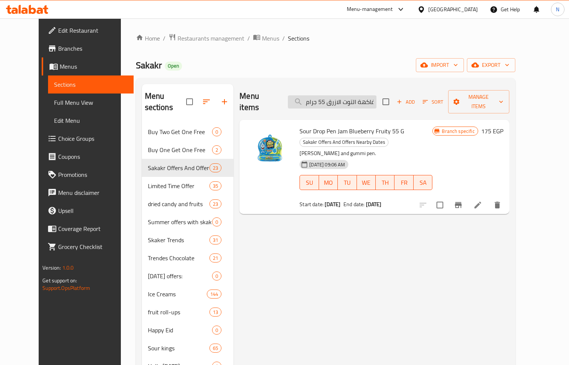
click at [333, 98] on input "ساور دروب بين جام بنكهة فاكهة التوت الازرق 55 جرام" at bounding box center [332, 101] width 89 height 13
paste input "كيتلز تروبيكال 136"
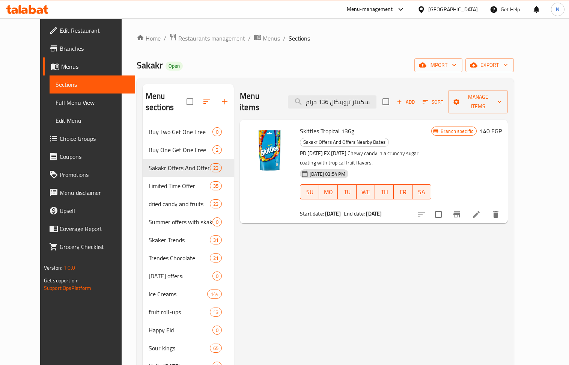
click at [324, 125] on span "Skittles Tropical 136g" at bounding box center [327, 130] width 54 height 11
copy h6 "Skittles Tropical 136g"
click at [352, 89] on div "Menu items سكيتلز تروبيكال 136 جرام Add Sort Manage items" at bounding box center [374, 102] width 268 height 36
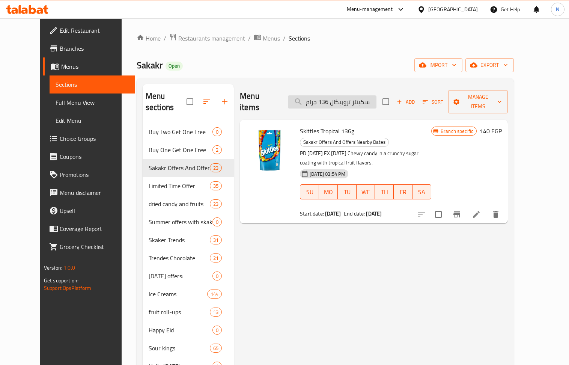
click at [358, 97] on input "سكيتلز تروبيكال 136 جرام" at bounding box center [332, 101] width 89 height 13
paste input "ليز ستاكس بنكهة الشيدر 156"
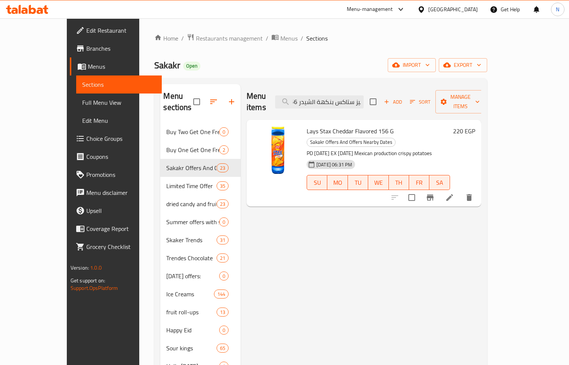
type input "ليز ستاكس بنكهة الشيدر 156جرام"
click at [318, 125] on span "Lays Stax Cheddar Flavored 156 G" at bounding box center [350, 130] width 87 height 11
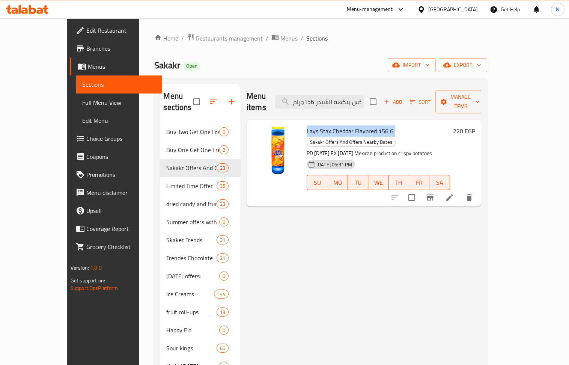
copy h6 "Lays Stax Cheddar Flavored 156 G"
click at [454, 193] on icon at bounding box center [449, 197] width 9 height 9
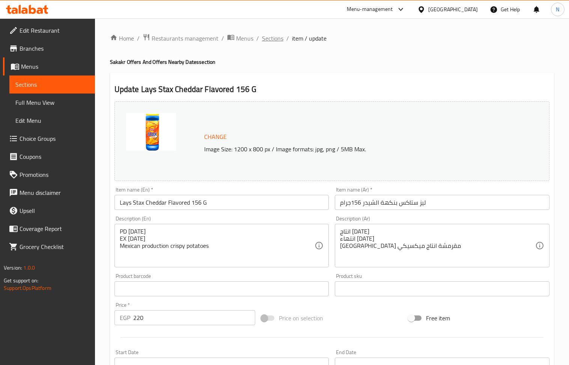
click at [275, 37] on span "Sections" at bounding box center [272, 38] width 21 height 9
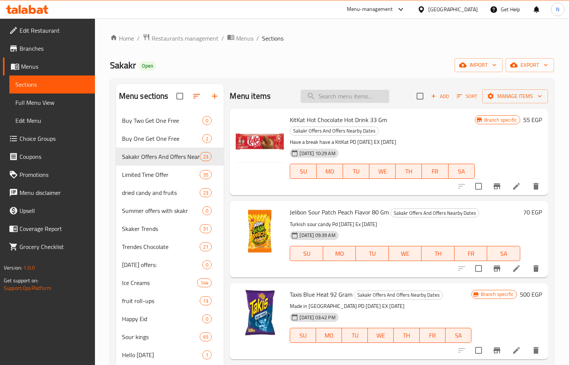
click at [340, 101] on input "search" at bounding box center [345, 96] width 89 height 13
paste input "مينتوس بيور فريش 30جم"
type input "مينتوس بيور فريش 30جم"
click at [368, 100] on input "مينتوس بيور فريش 30جم" at bounding box center [345, 96] width 89 height 13
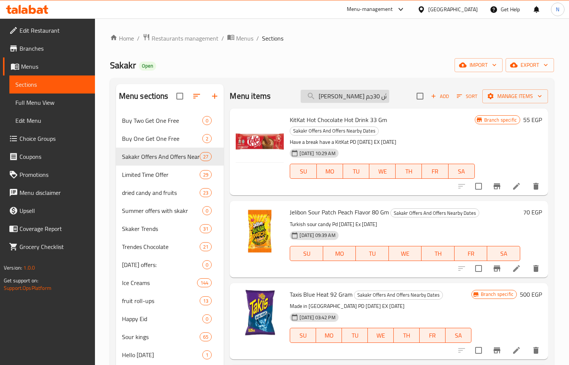
click at [368, 100] on input "مينتوس بيور فريش 30جم" at bounding box center [345, 96] width 89 height 13
paste input "search"
click at [368, 100] on input "مينتوس بيور فريش 30جم" at bounding box center [345, 96] width 89 height 13
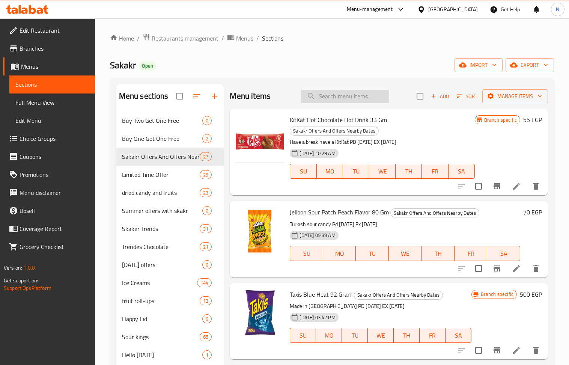
paste input "مينتوس بيور فريش 30جم"
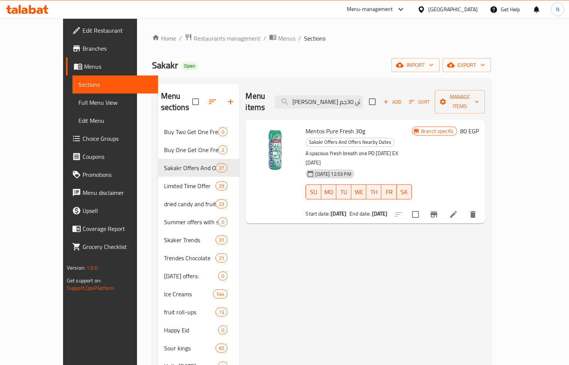
type input "مينتوس بيور فريش 30جم"
click at [458, 210] on icon at bounding box center [453, 214] width 9 height 9
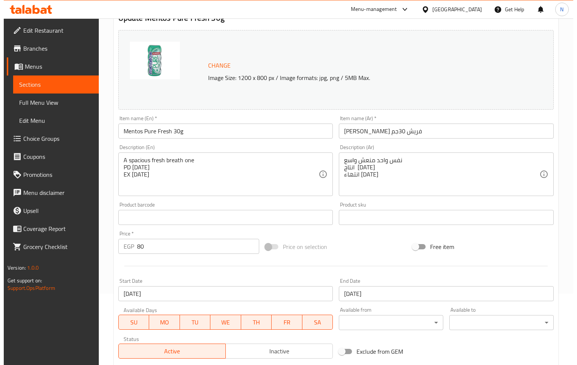
scroll to position [176, 0]
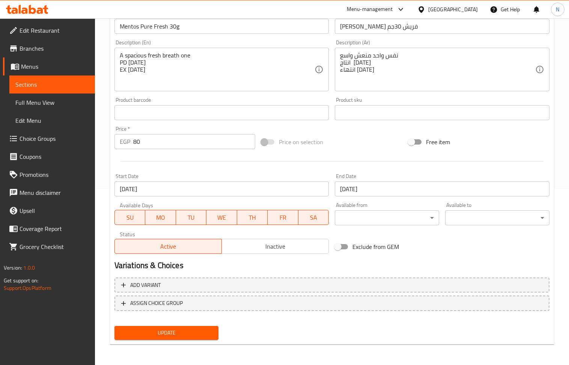
click at [385, 190] on input "[DATE]" at bounding box center [442, 188] width 215 height 15
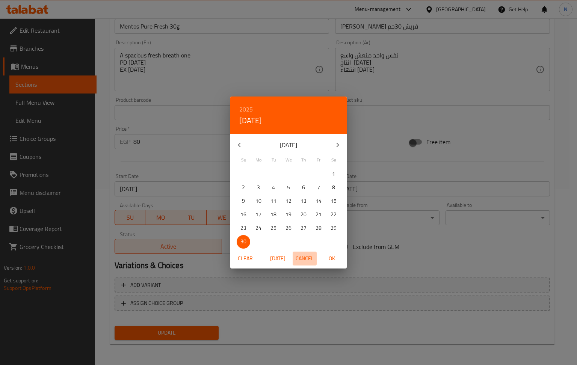
click at [301, 257] on span "Cancel" at bounding box center [305, 258] width 18 height 9
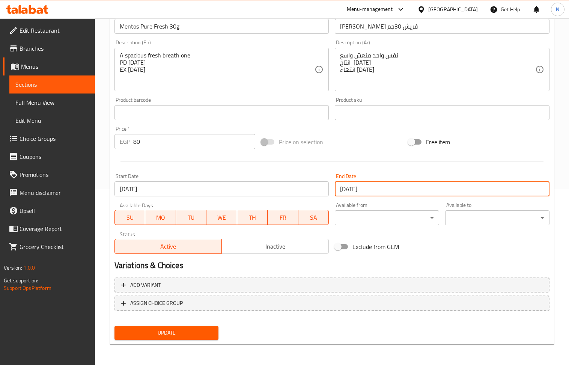
click at [388, 190] on input "[DATE]" at bounding box center [442, 188] width 215 height 15
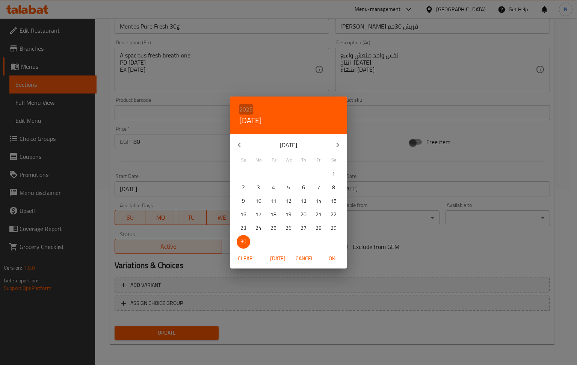
click at [246, 109] on h6 "2025" at bounding box center [246, 109] width 14 height 11
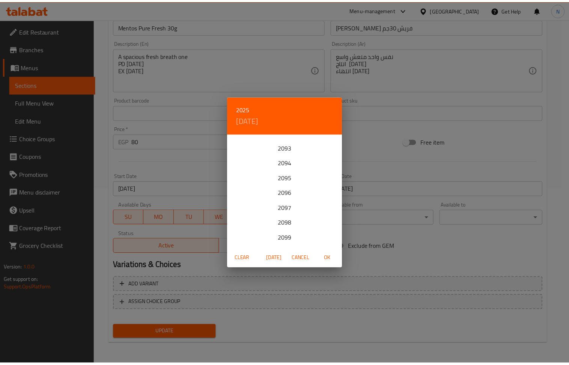
scroll to position [1036, 0]
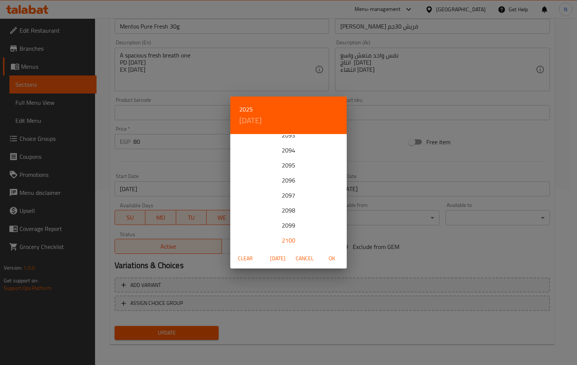
click at [289, 240] on div "2100" at bounding box center [288, 240] width 116 height 15
click at [331, 257] on span "OK" at bounding box center [332, 258] width 18 height 9
type input "01-01-2100"
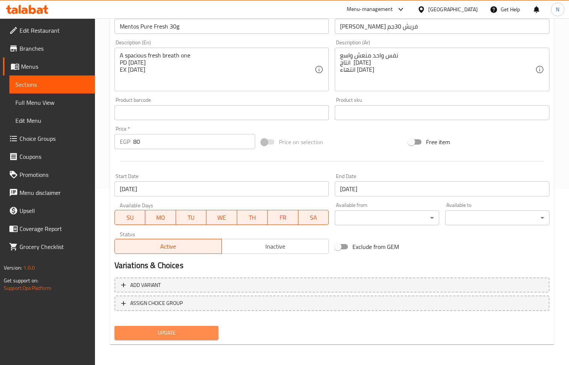
click at [193, 332] on span "Update" at bounding box center [167, 332] width 92 height 9
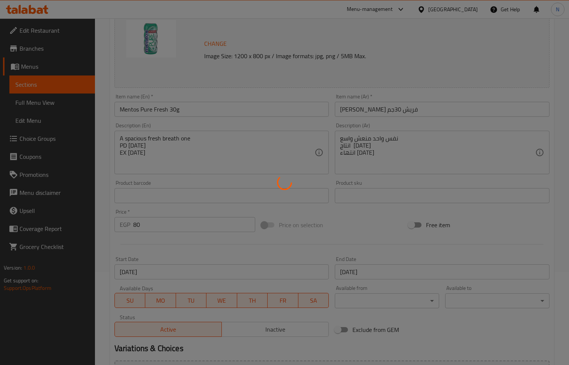
scroll to position [0, 0]
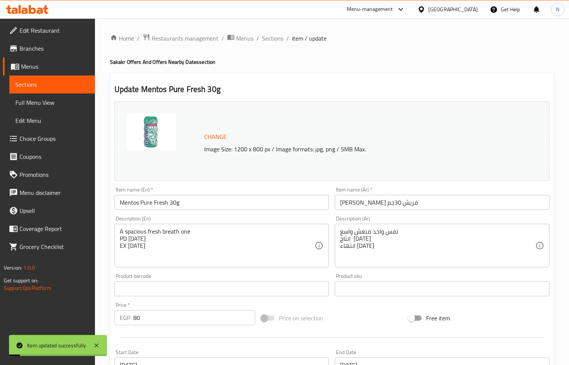
drag, startPoint x: 277, startPoint y: 37, endPoint x: 91, endPoint y: 0, distance: 189.4
click at [277, 37] on span "Sections" at bounding box center [272, 38] width 21 height 9
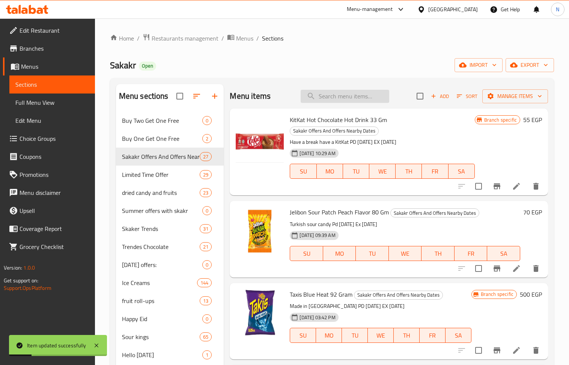
click at [338, 99] on input "search" at bounding box center [345, 96] width 89 height 13
paste input "كوكيز لوفيتا كلاسيك الفول السوداني 150 جرام"
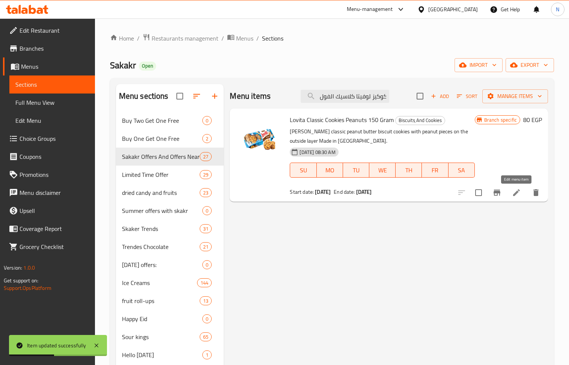
type input "كوكيز لوفيتا كلاسيك الفول السوداني 150 جرام"
click at [516, 192] on icon at bounding box center [516, 192] width 9 height 9
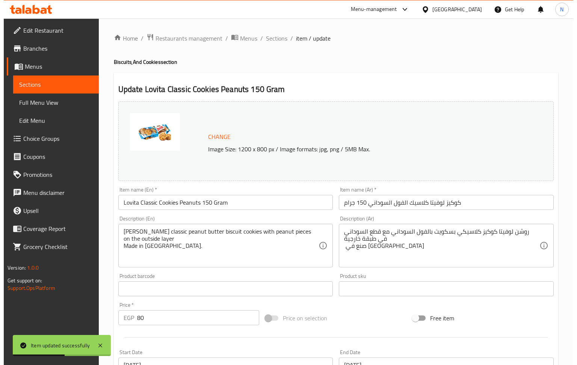
scroll to position [176, 0]
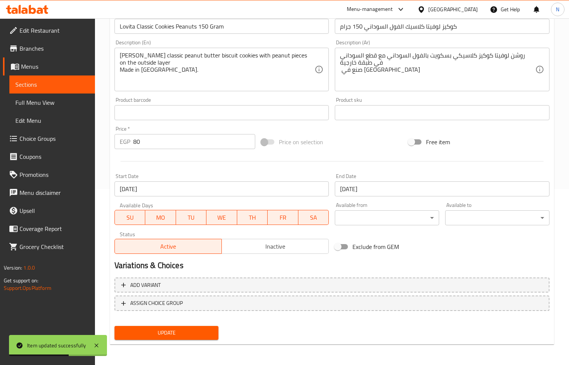
click at [407, 182] on input "[DATE]" at bounding box center [442, 188] width 215 height 15
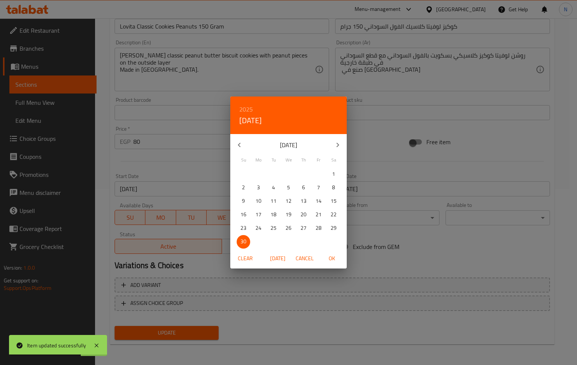
click at [249, 106] on h6 "2025" at bounding box center [246, 109] width 14 height 11
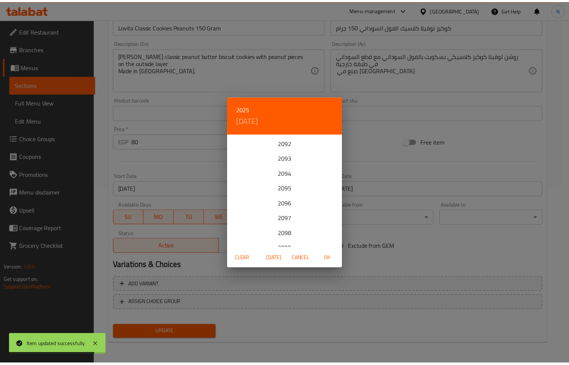
scroll to position [1036, 0]
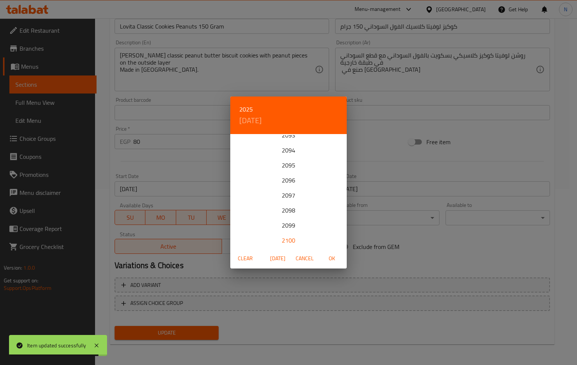
click at [286, 233] on div "2100" at bounding box center [288, 240] width 116 height 15
click at [326, 257] on span "OK" at bounding box center [332, 258] width 18 height 9
type input "01-01-2100"
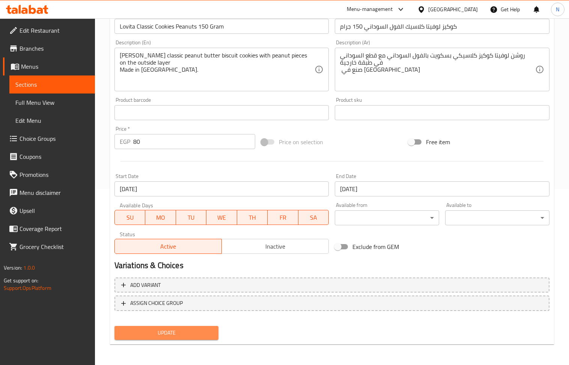
click at [200, 329] on span "Update" at bounding box center [167, 332] width 92 height 9
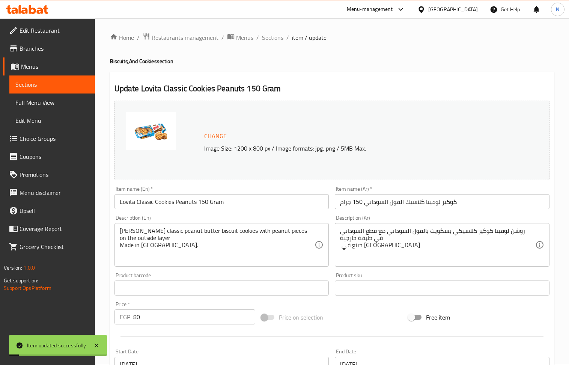
scroll to position [0, 0]
click at [273, 43] on span "Sections" at bounding box center [272, 38] width 21 height 9
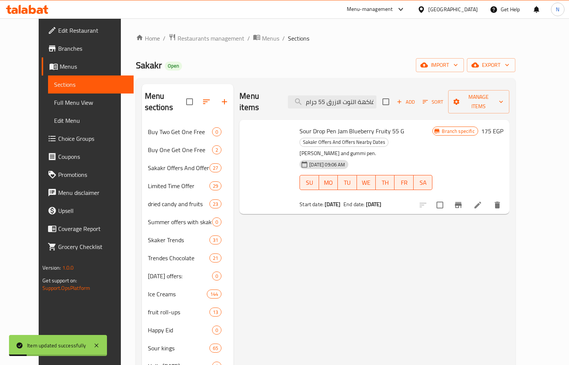
scroll to position [0, 65]
type input "ساور دروب بين جام بنكهة فاكهة التوت الازرق 55 جرام"
click at [483, 201] on icon at bounding box center [478, 205] width 9 height 9
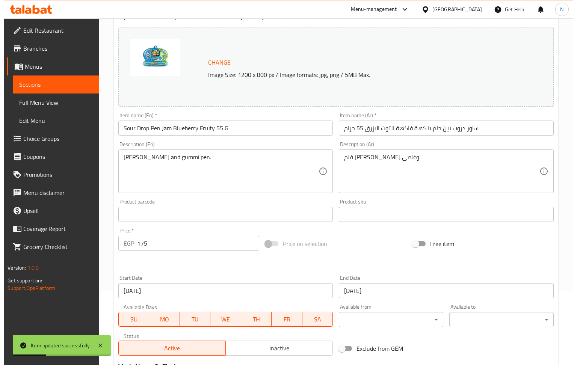
scroll to position [176, 0]
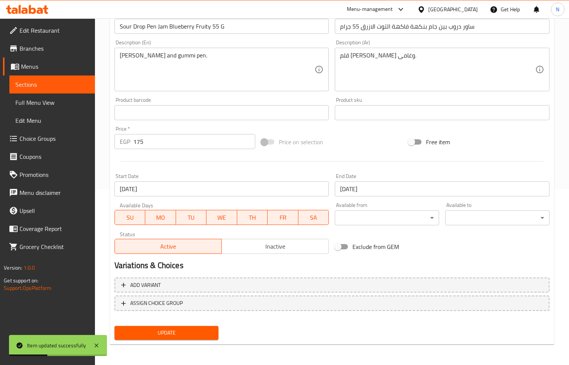
click at [373, 186] on input "[DATE]" at bounding box center [442, 188] width 215 height 15
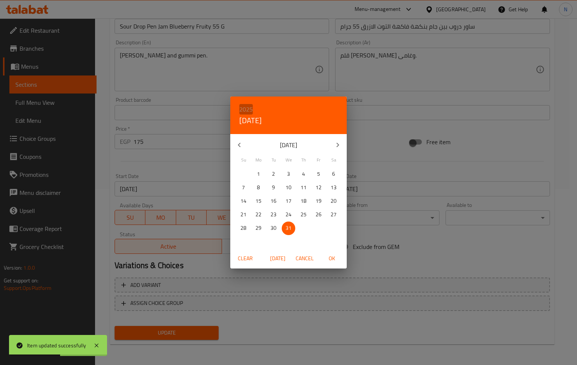
click at [248, 107] on h6 "2025" at bounding box center [246, 109] width 14 height 11
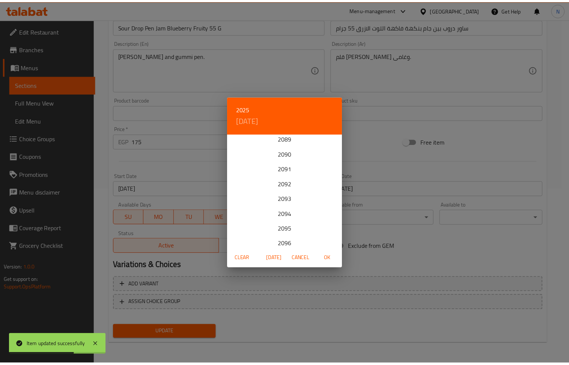
scroll to position [1036, 0]
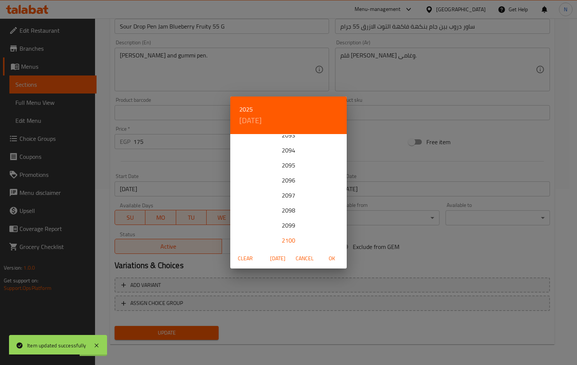
click at [289, 237] on div "2100" at bounding box center [288, 240] width 116 height 15
click at [331, 260] on span "OK" at bounding box center [332, 258] width 18 height 9
type input "01-01-2100"
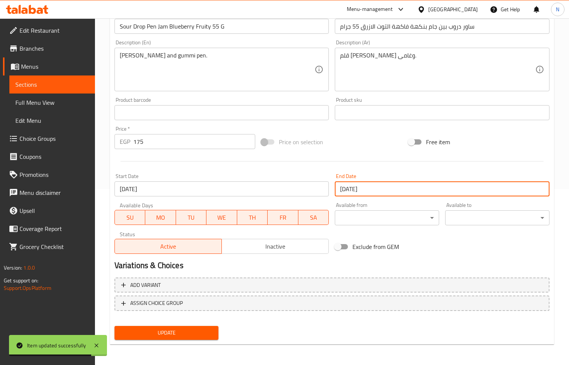
click at [208, 333] on span "Update" at bounding box center [167, 332] width 92 height 9
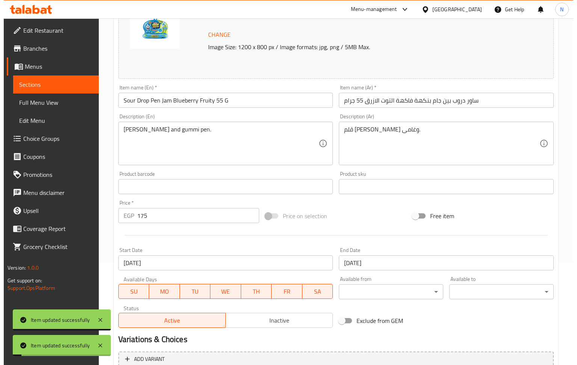
scroll to position [0, 0]
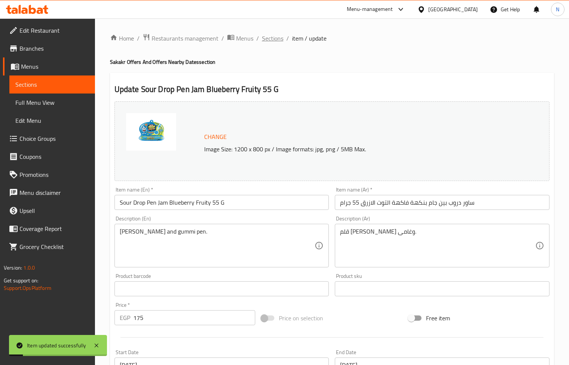
click at [271, 41] on span "Sections" at bounding box center [272, 38] width 21 height 9
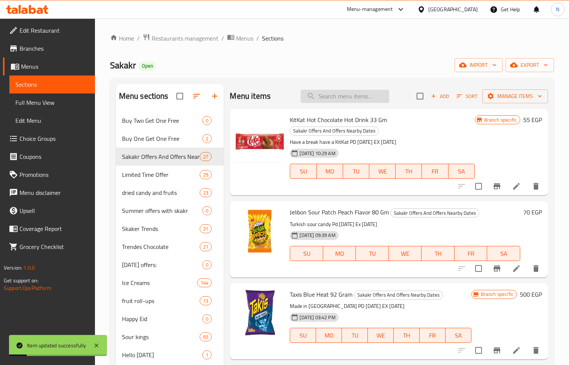
click at [344, 101] on input "search" at bounding box center [345, 96] width 89 height 13
paste input "سكيتلز تروبيكال 136 جرام"
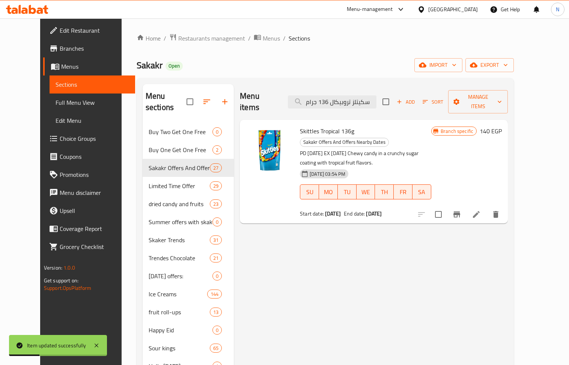
type input "سكيتلز تروبيكال 136 جرام"
click at [487, 208] on li at bounding box center [476, 215] width 21 height 14
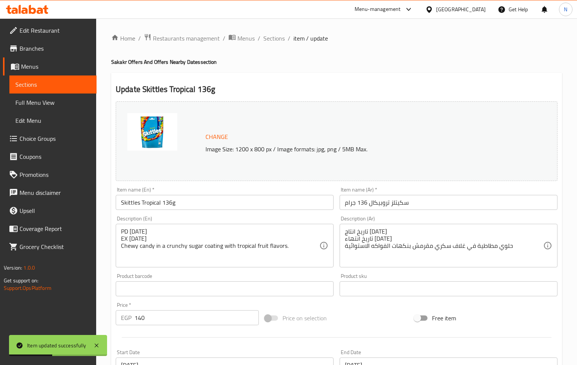
scroll to position [100, 0]
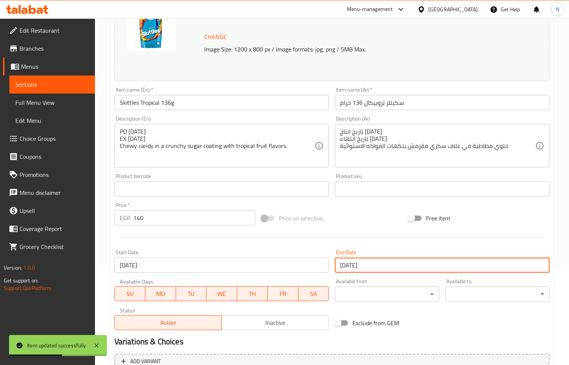
click at [369, 262] on input "[DATE]" at bounding box center [442, 265] width 215 height 15
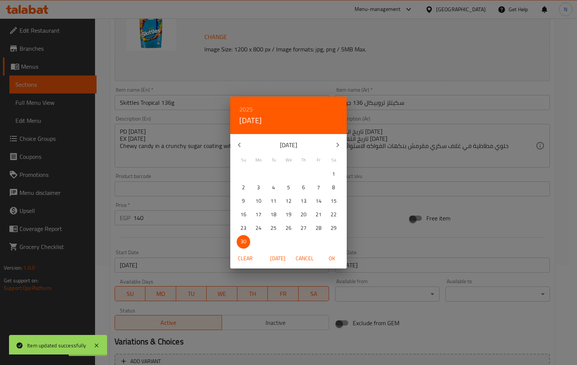
click at [243, 107] on h6 "2025" at bounding box center [246, 109] width 14 height 11
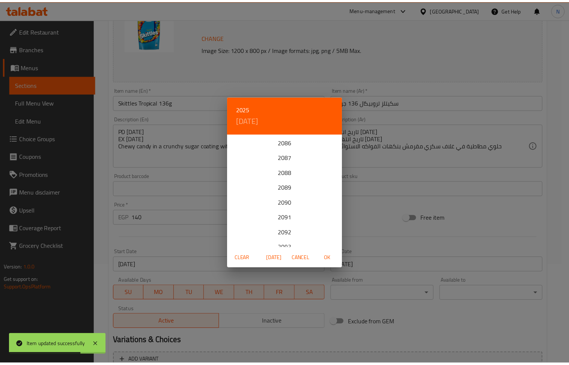
scroll to position [1036, 0]
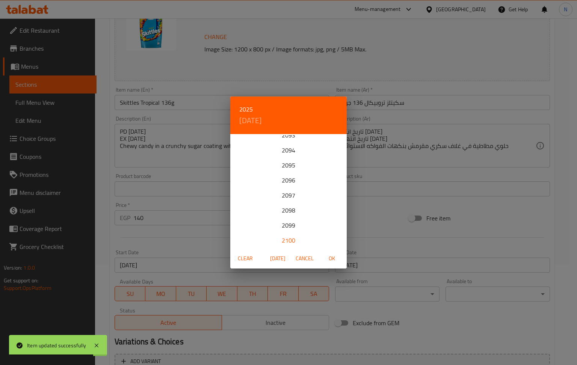
click at [288, 236] on div "2100" at bounding box center [288, 240] width 116 height 15
click at [330, 260] on span "OK" at bounding box center [332, 258] width 18 height 9
type input "01-01-2100"
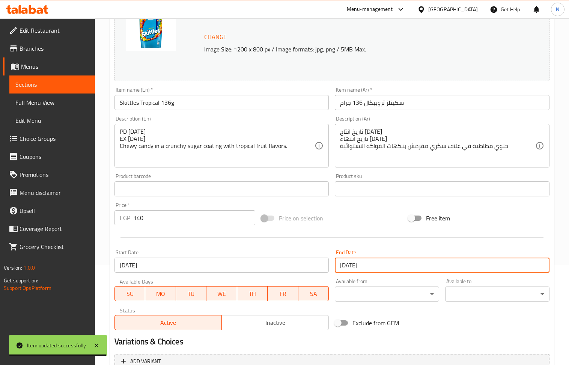
scroll to position [176, 0]
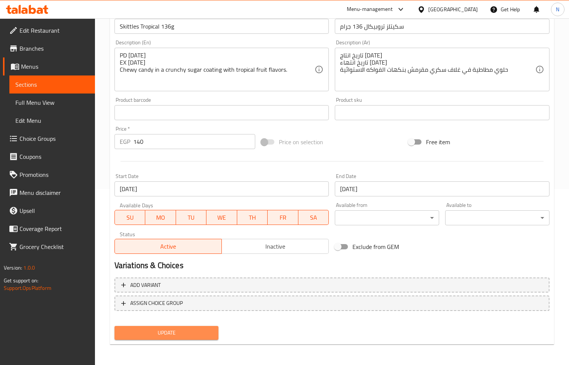
click at [191, 328] on span "Update" at bounding box center [167, 332] width 92 height 9
click at [199, 333] on span "Update" at bounding box center [167, 332] width 92 height 9
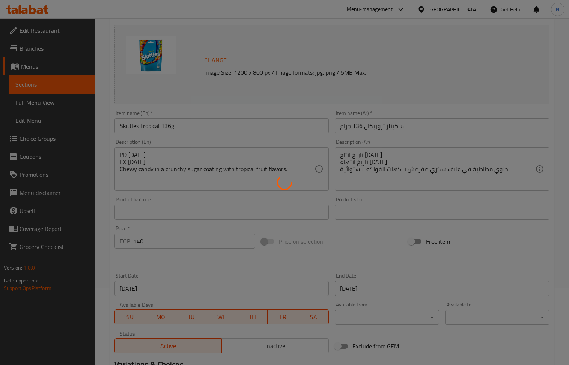
scroll to position [0, 0]
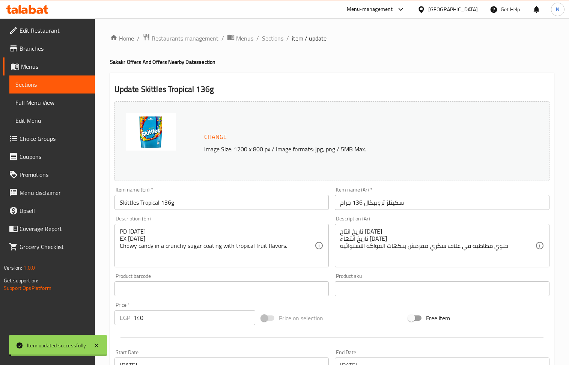
drag, startPoint x: 277, startPoint y: 38, endPoint x: 118, endPoint y: 0, distance: 163.4
click at [277, 38] on span "Sections" at bounding box center [272, 38] width 21 height 9
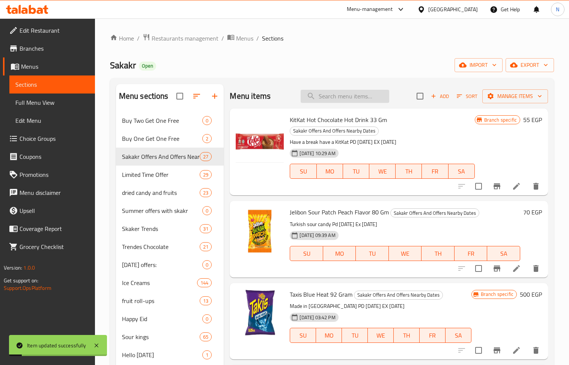
click at [344, 97] on input "search" at bounding box center [345, 96] width 89 height 13
paste input "ليز ستاكس بنكهة الشيدر 156جرام"
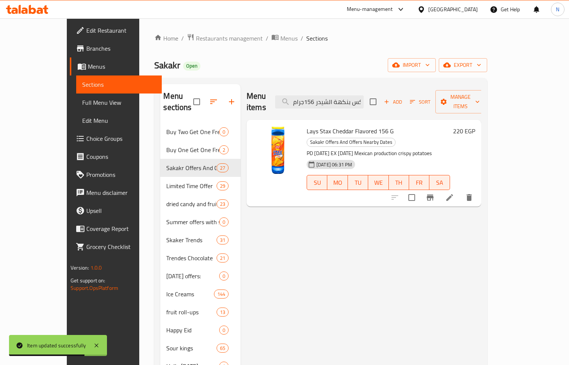
click at [317, 125] on span "Lays Stax Cheddar Flavored 156 G" at bounding box center [350, 130] width 87 height 11
copy h6 "Lays Stax Cheddar Flavored 156 G"
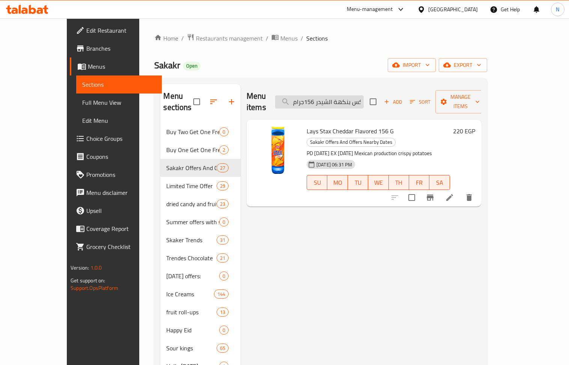
click at [341, 96] on input "ليز ستاكس بنكهة الشيدر 156جرام" at bounding box center [319, 101] width 89 height 13
paste input "ينتوس بيور فريش 30ج"
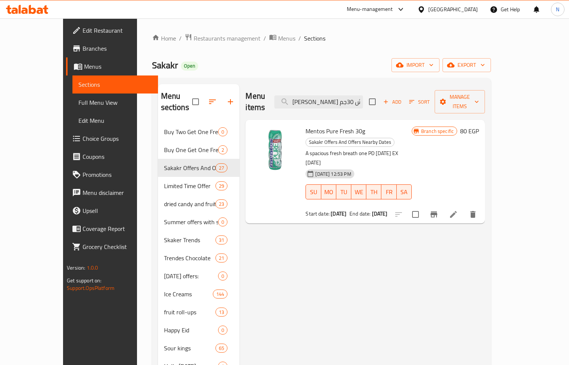
click at [334, 125] on span "Mentos Pure Fresh 30g" at bounding box center [336, 130] width 60 height 11
copy h6 "Mentos Pure Fresh 30g"
click at [331, 99] on input "مينتوس بيور فريش 30جم" at bounding box center [318, 101] width 89 height 13
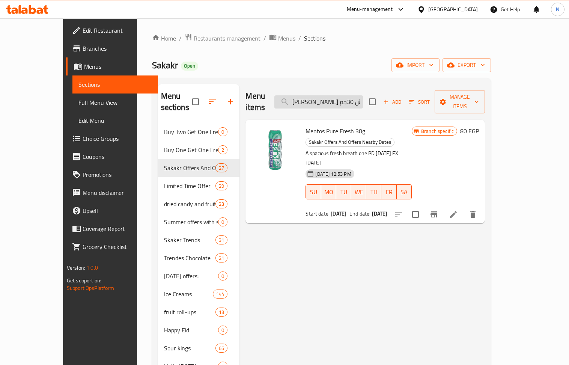
click at [331, 99] on input "مينتوس بيور فريش 30جم" at bounding box center [318, 101] width 89 height 13
paste input "وكيز لوفيتا كلاسيك الفول السوداني 150 جرا"
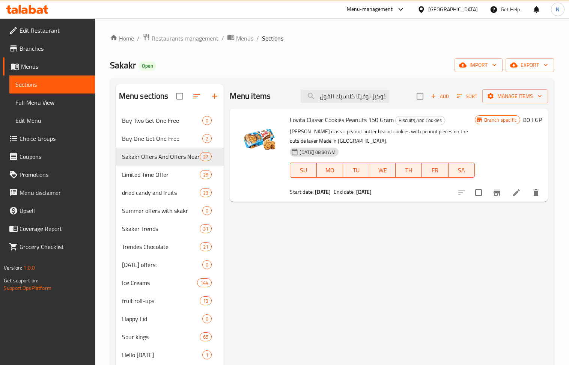
click at [329, 119] on span "Lovita Classic Cookies Peanuts 150 Gram" at bounding box center [342, 119] width 104 height 11
copy h6 "Lovita Classic Cookies Peanuts 150 Gram"
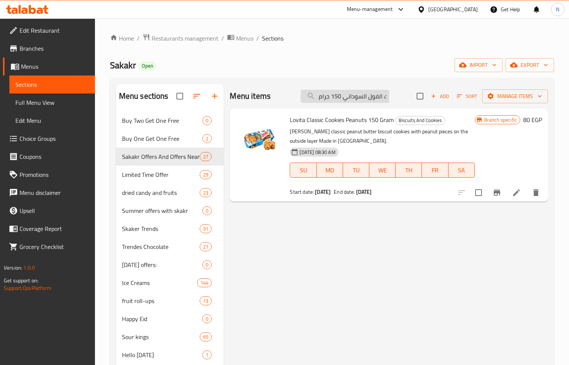
click at [361, 101] on input "كوكيز لوفيتا كلاسيك الفول السوداني 150 جرام" at bounding box center [345, 96] width 89 height 13
paste input "ساور دروب بين جام بنكهة فاكهة التوت الازرق 55"
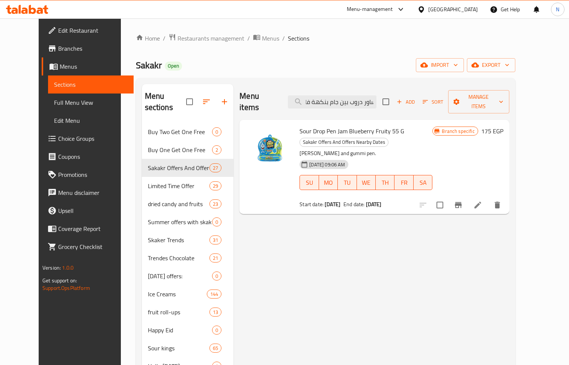
click at [342, 125] on span "Sour Drop Pen Jam Blueberry Fruity 55 G" at bounding box center [352, 130] width 105 height 11
click at [348, 99] on input "ساور دروب بين جام بنكهة فاكهة التوت الازرق 55 جرام" at bounding box center [332, 101] width 89 height 13
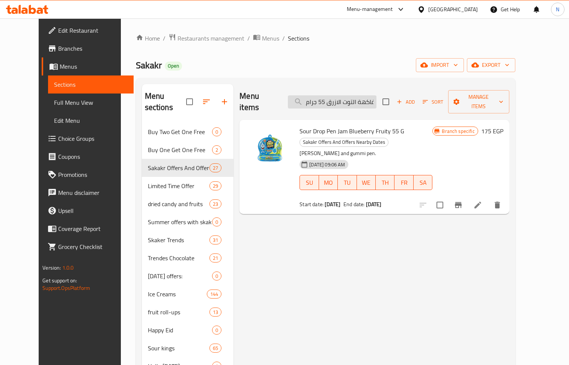
click at [348, 99] on input "ساور دروب بين جام بنكهة فاكهة التوت الازرق 55 جرام" at bounding box center [332, 101] width 89 height 13
paste input "كيتلز تروبيكال 136"
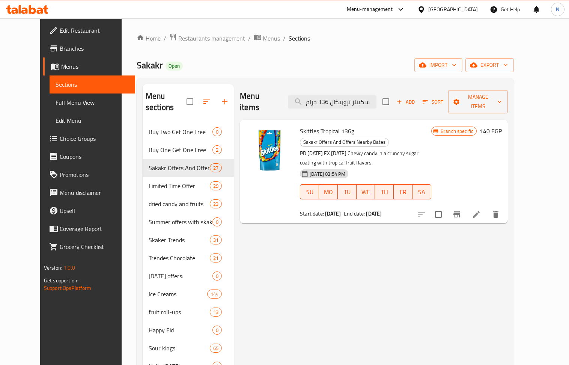
click at [328, 125] on span "Skittles Tropical 136g" at bounding box center [327, 130] width 54 height 11
click at [354, 95] on input "سكيتلز تروبيكال 136 جرام" at bounding box center [332, 101] width 89 height 13
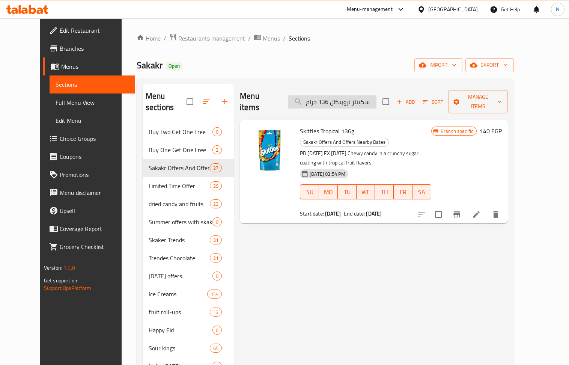
click at [354, 95] on input "سكيتلز تروبيكال 136 جرام" at bounding box center [332, 101] width 89 height 13
paste input "ليز ستاكس بنكهة الشيدر 156"
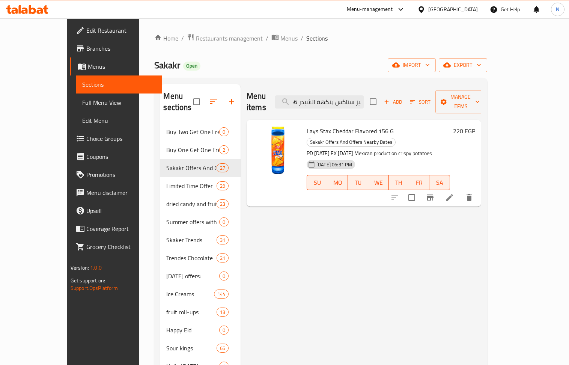
click at [317, 125] on span "Lays Stax Cheddar Flavored 156 G" at bounding box center [350, 130] width 87 height 11
click at [330, 98] on input "ليز ستاكس بنكهة الشيدر 156جرام" at bounding box center [319, 101] width 89 height 13
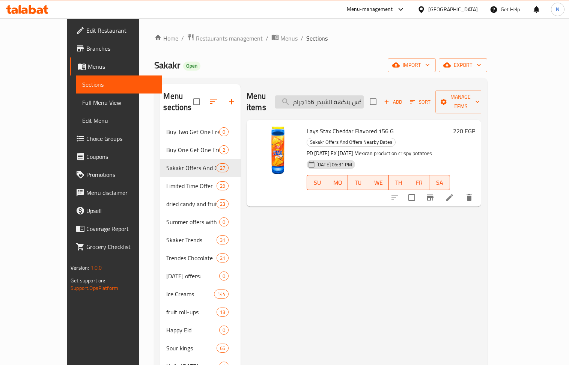
click at [330, 98] on input "ليز ستاكس بنكهة الشيدر 156جرام" at bounding box center [319, 101] width 89 height 13
paste input "وكيز لوفيتا كلاسيك الفول السوداني 150"
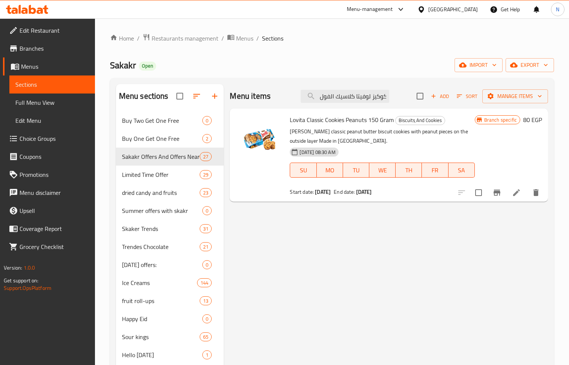
type input "كوكيز لوفيتا كلاسيك الفول السوداني 150 جرام"
click at [332, 118] on span "Lovita Classic Cookies Peanuts 150 Gram" at bounding box center [342, 119] width 104 height 11
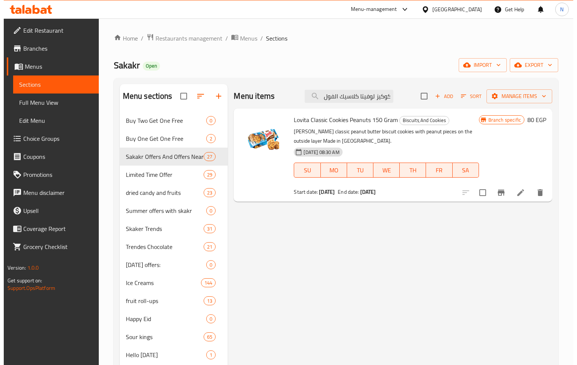
scroll to position [0, 0]
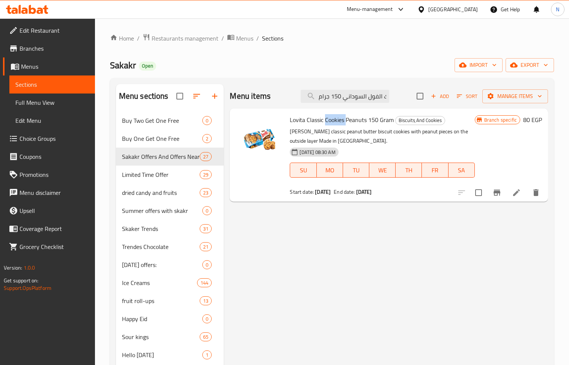
click at [332, 118] on span "Lovita Classic Cookies Peanuts 150 Gram" at bounding box center [342, 119] width 104 height 11
click at [186, 35] on span "Restaurants management" at bounding box center [185, 38] width 67 height 9
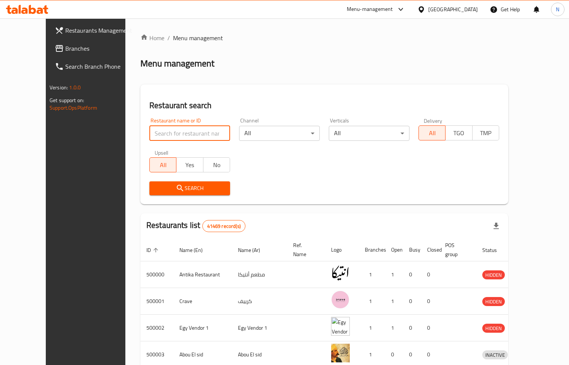
paste input "694407"
type input "694407"
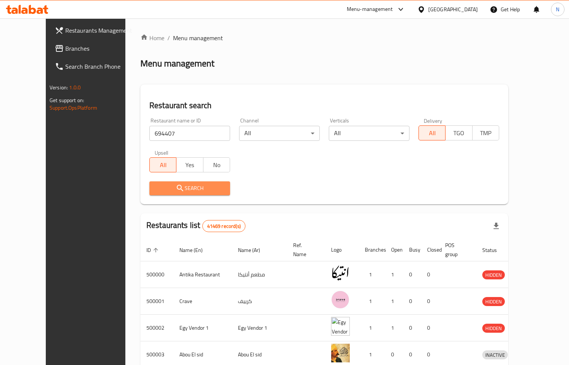
click at [175, 185] on span "Search" at bounding box center [189, 188] width 69 height 9
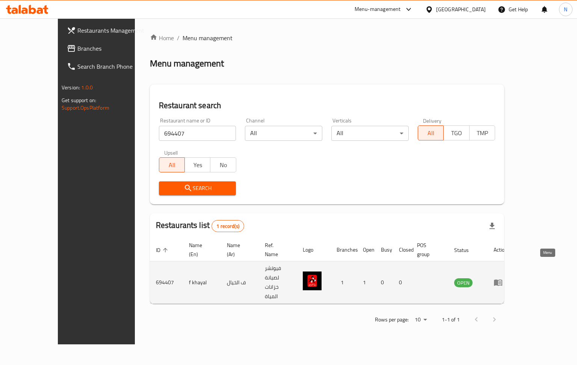
click at [502, 278] on icon "enhanced table" at bounding box center [497, 282] width 9 height 9
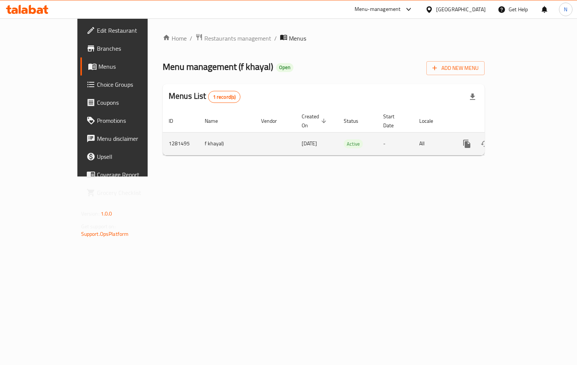
click at [163, 140] on td "1281495" at bounding box center [181, 143] width 36 height 23
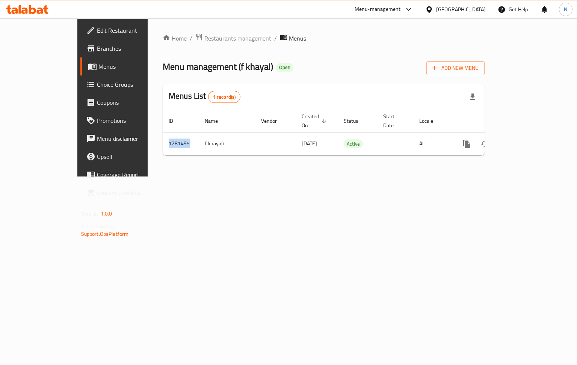
click at [97, 50] on span "Branches" at bounding box center [132, 48] width 71 height 9
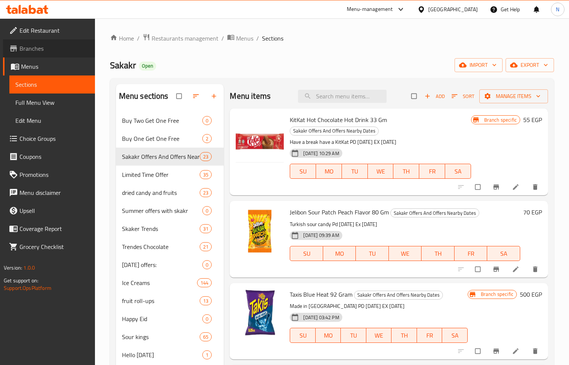
click at [56, 48] on span "Branches" at bounding box center [54, 48] width 69 height 9
